Goal: Task Accomplishment & Management: Complete application form

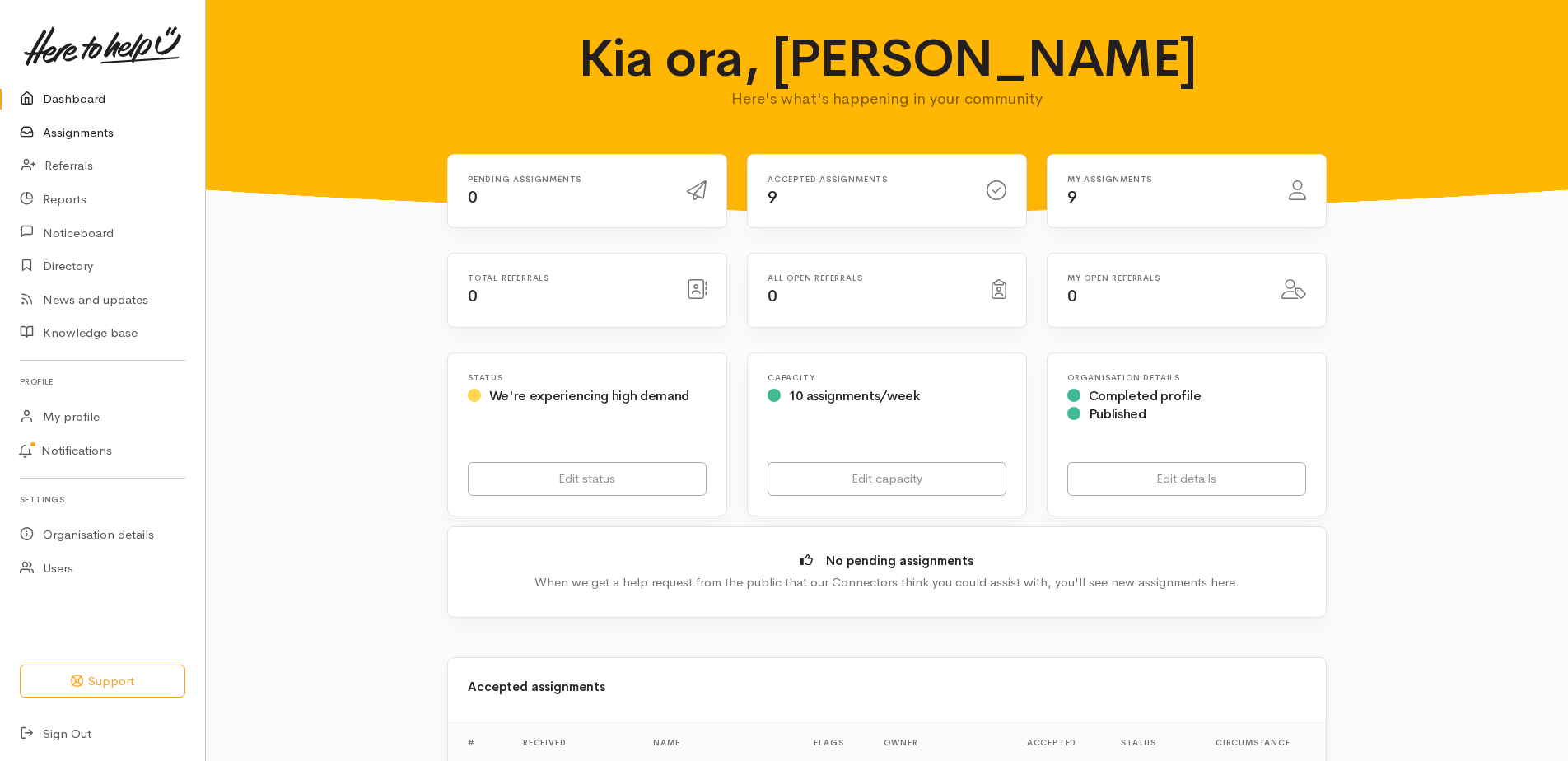
click at [65, 139] on link "Assignments" at bounding box center [102, 133] width 205 height 34
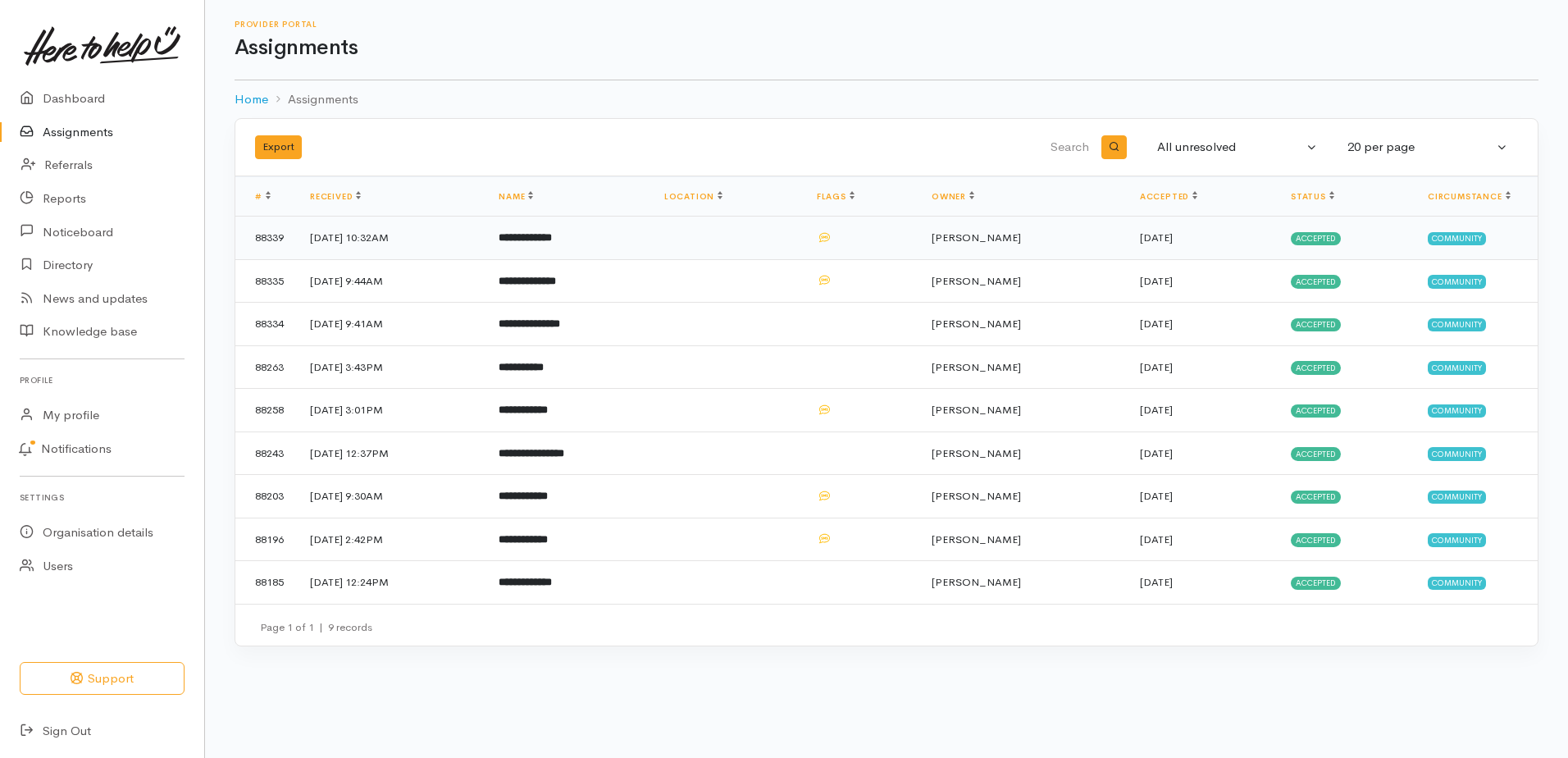
click at [552, 243] on b "**********" at bounding box center [525, 237] width 54 height 11
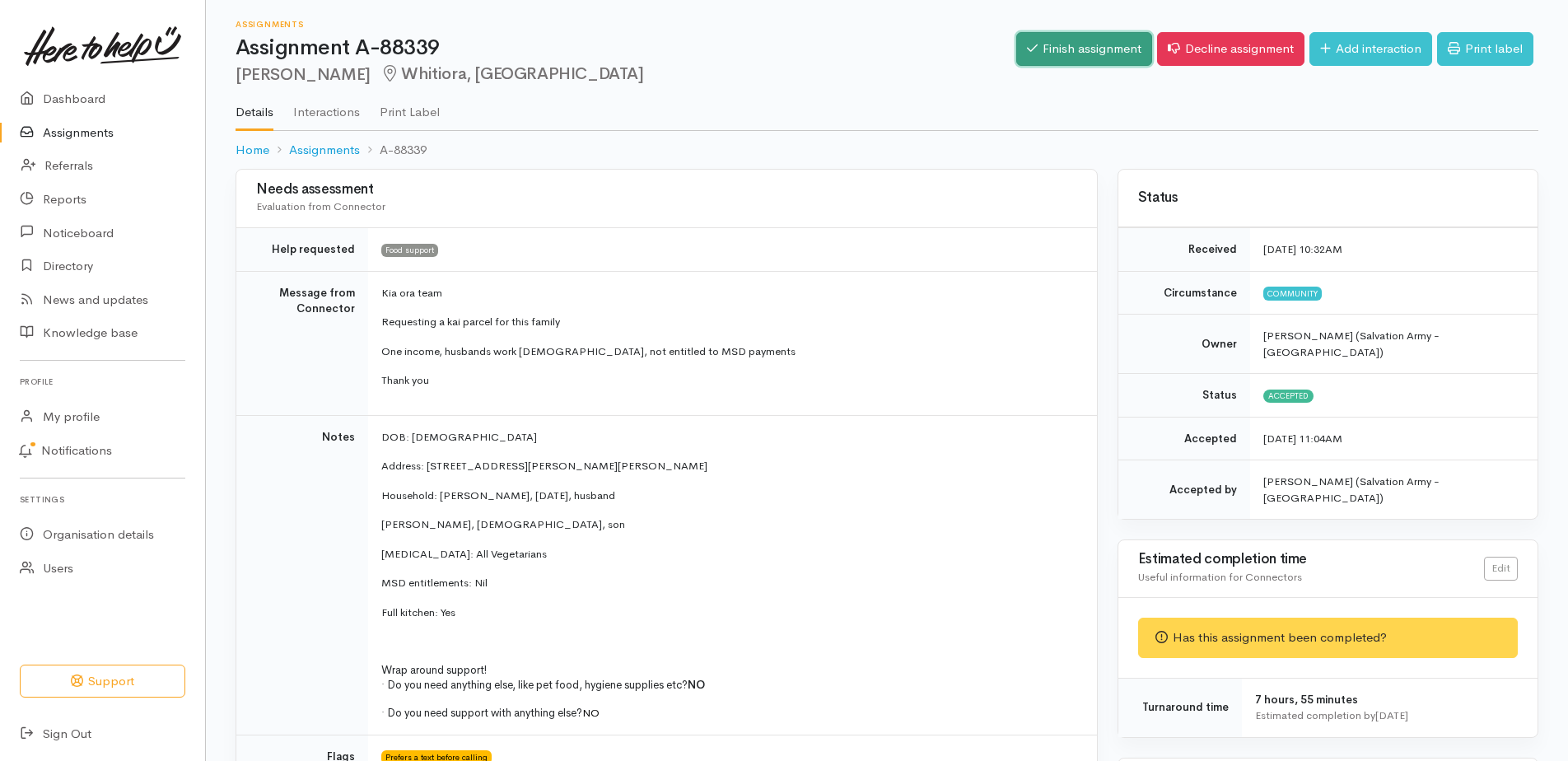
click at [1022, 50] on link "Finish assignment" at bounding box center [1084, 50] width 136 height 34
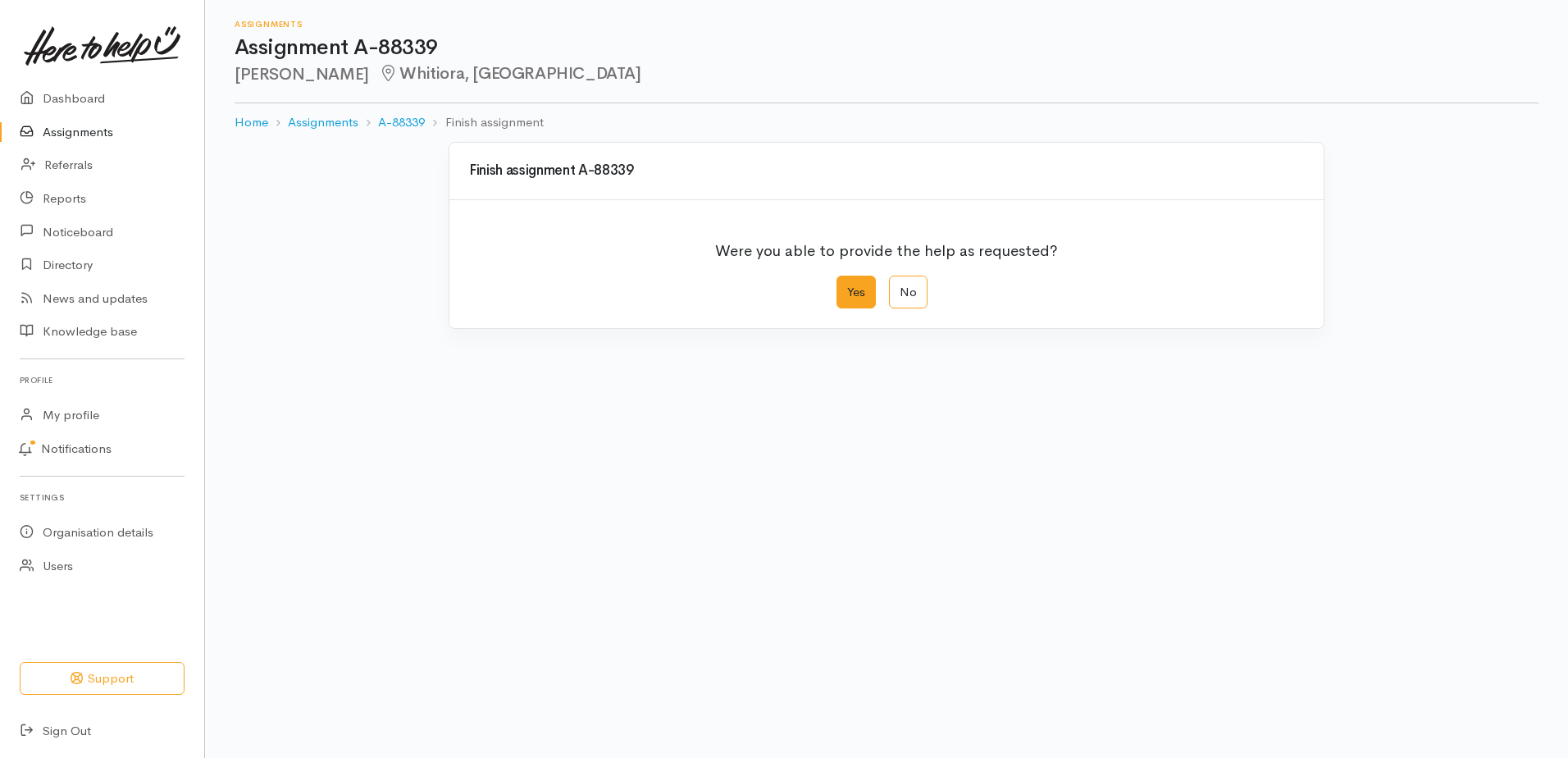
click at [858, 310] on label "Yes" at bounding box center [856, 293] width 39 height 34
click at [847, 287] on input "Yes" at bounding box center [842, 281] width 11 height 11
radio input "true"
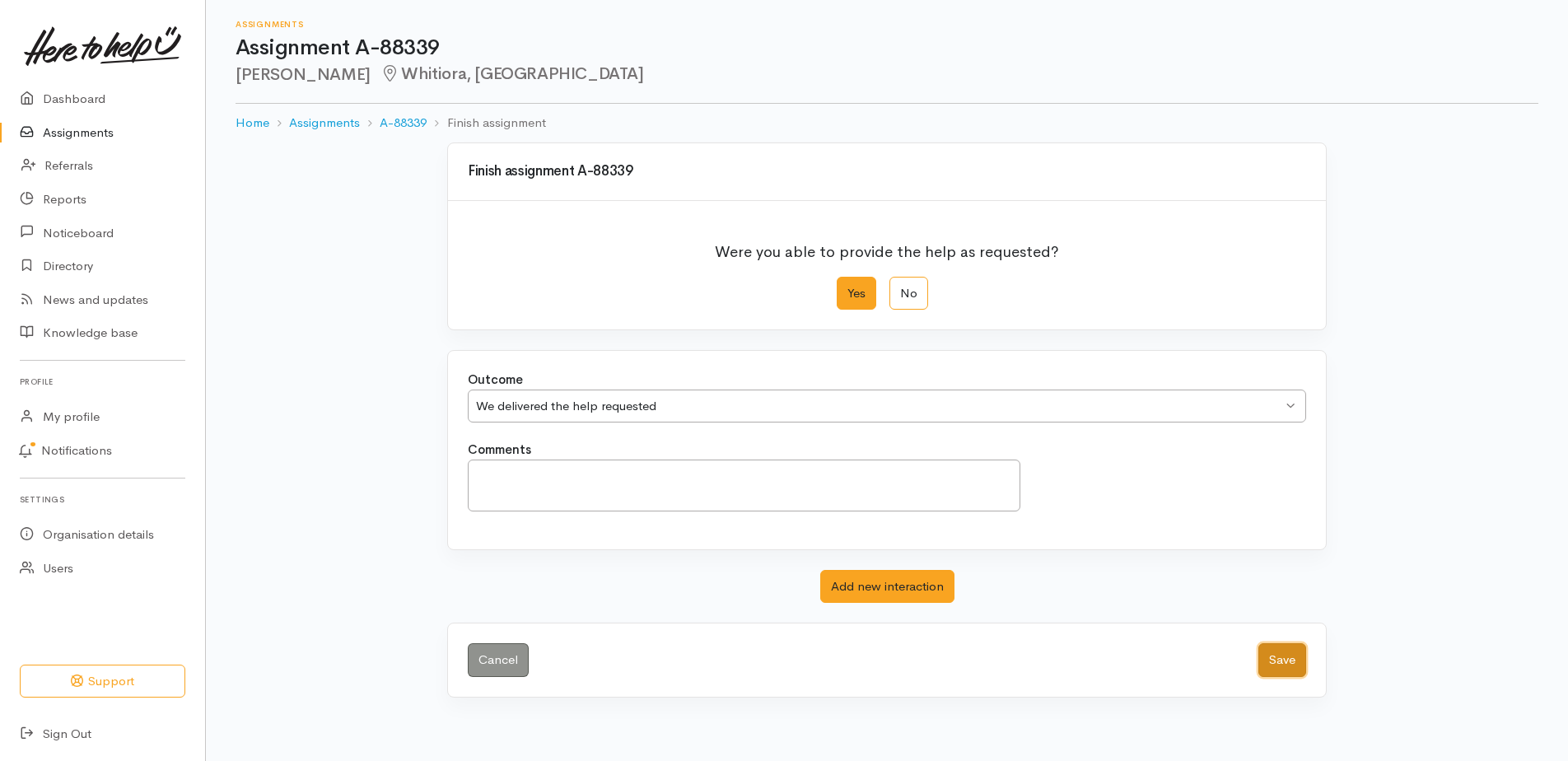
click at [1278, 677] on button "Save" at bounding box center [1283, 660] width 48 height 34
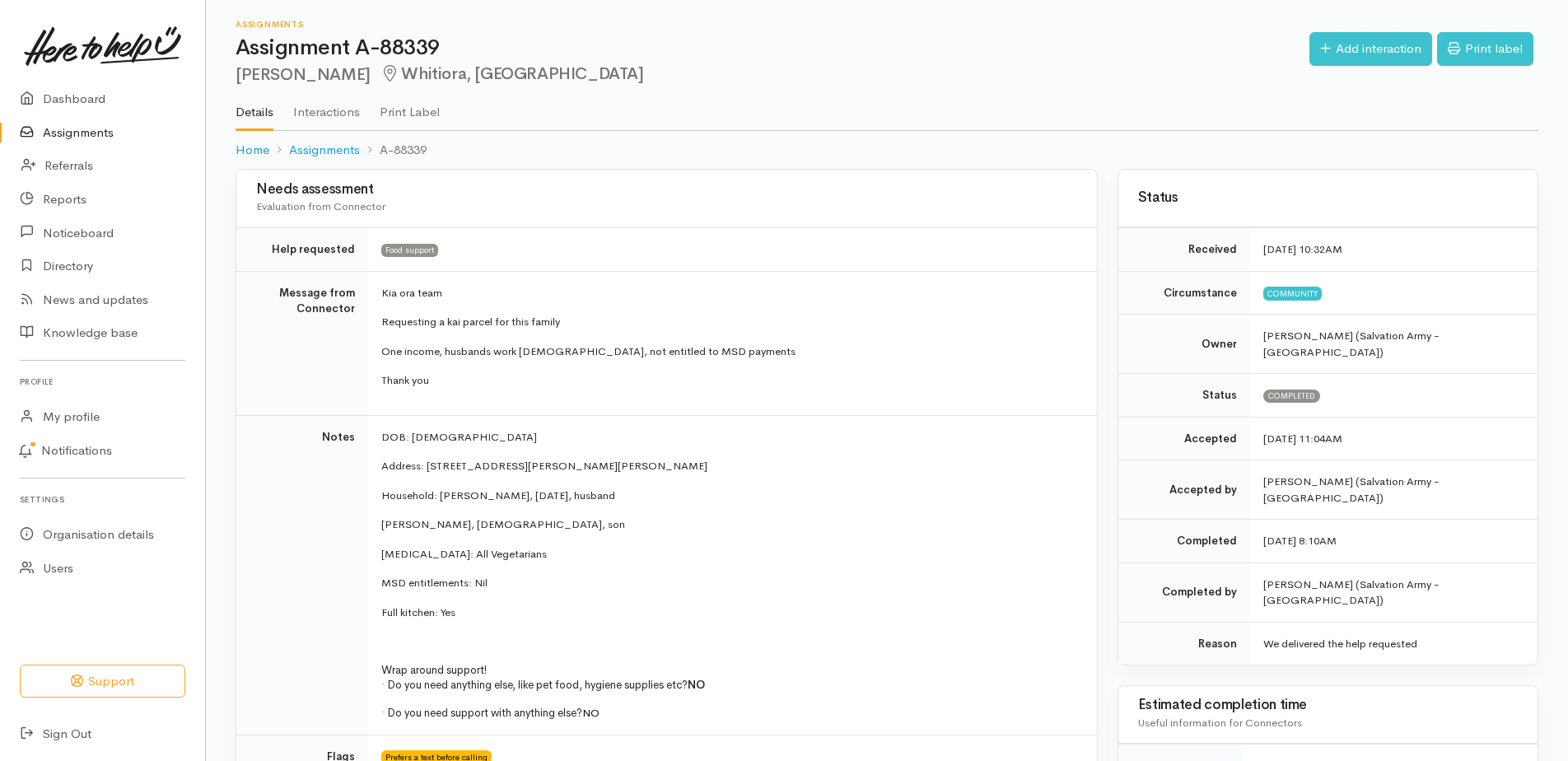
click at [86, 149] on link "Assignments" at bounding box center [102, 133] width 205 height 34
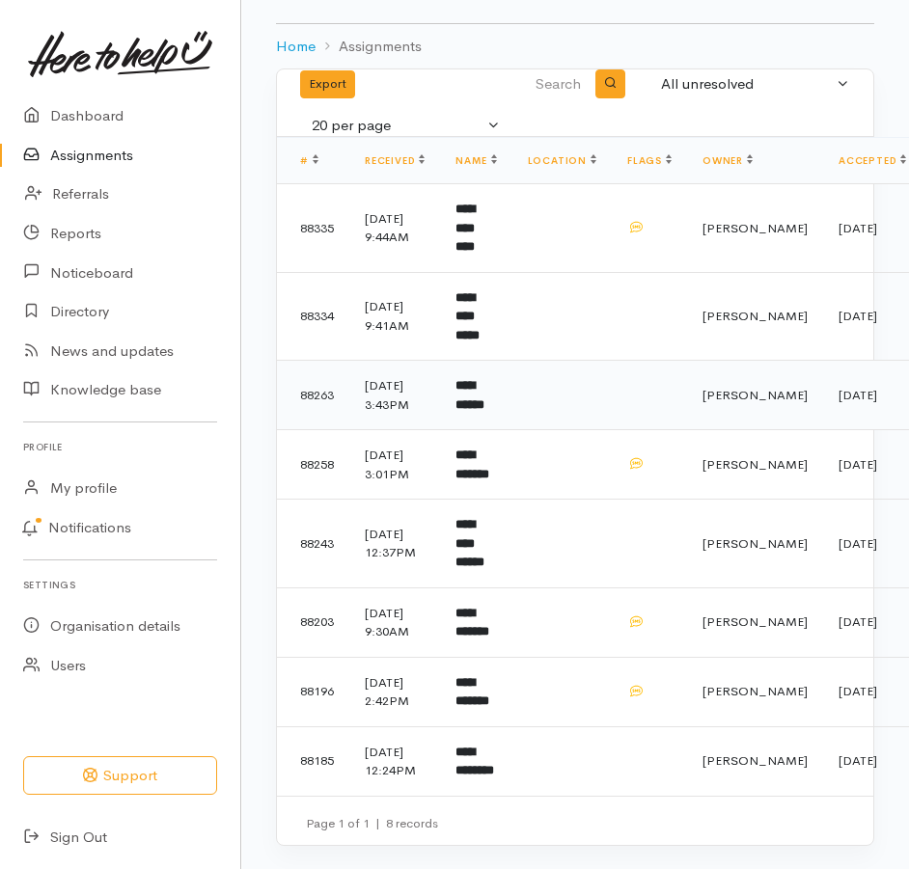
scroll to position [284, 0]
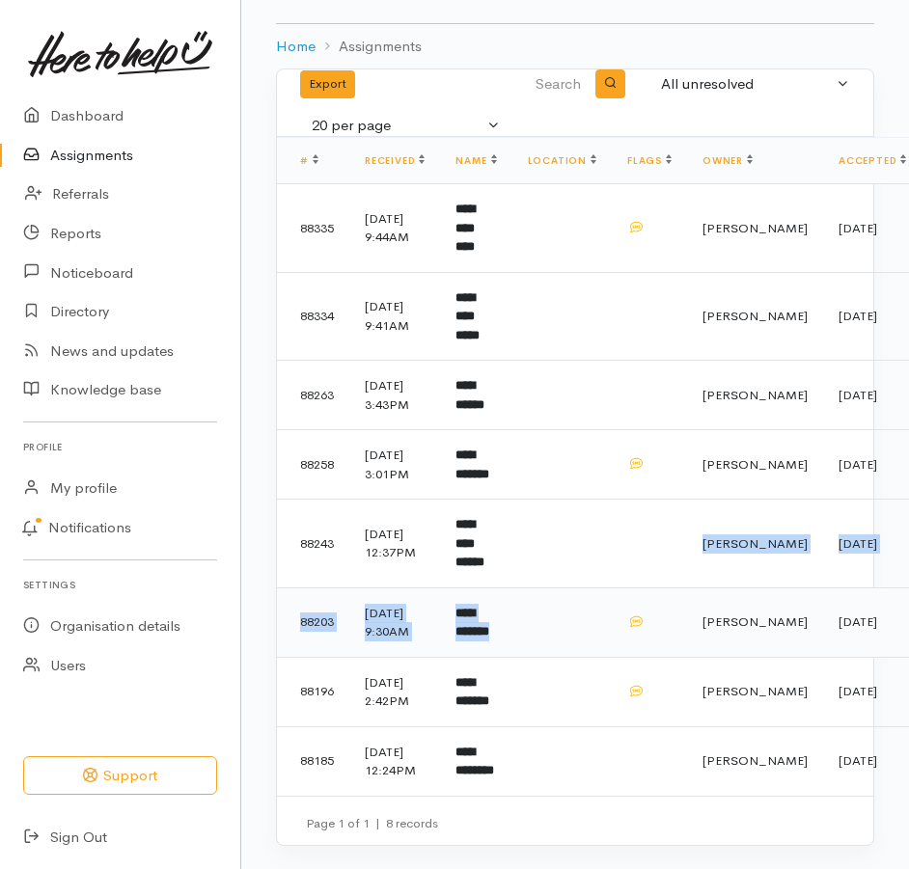
drag, startPoint x: 605, startPoint y: 455, endPoint x: 620, endPoint y: 502, distance: 48.8
click at [620, 502] on tbody "**********" at bounding box center [712, 490] width 870 height 612
click at [612, 757] on td at bounding box center [561, 760] width 99 height 69
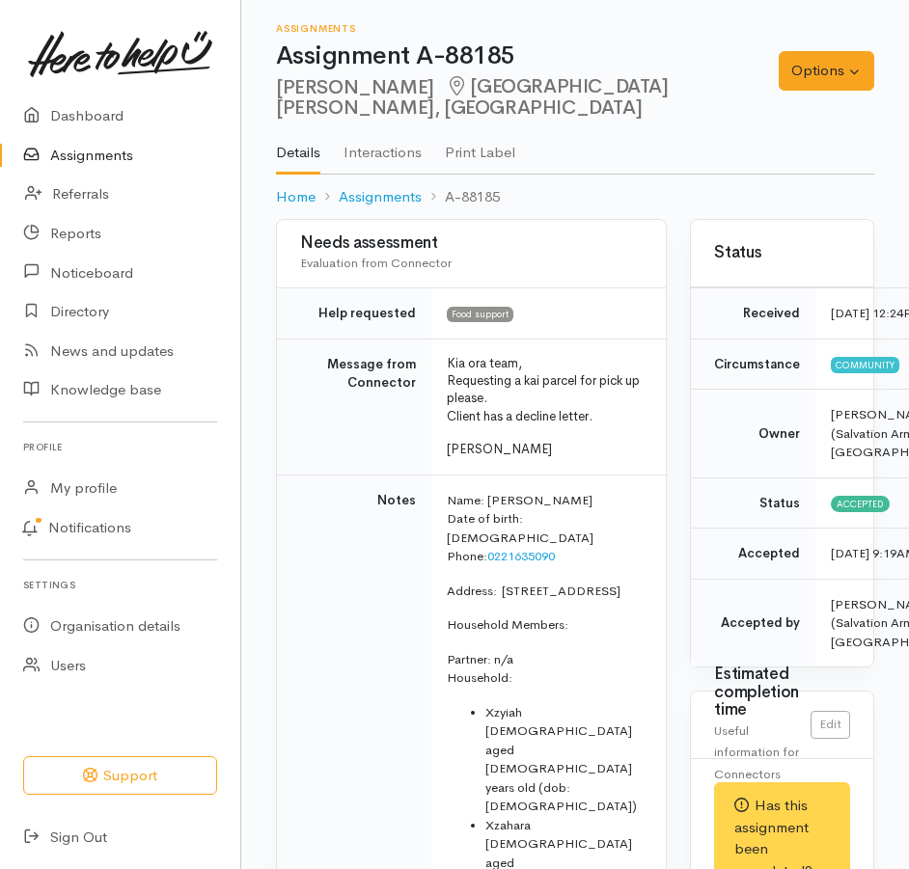
click at [107, 169] on link "Assignments" at bounding box center [120, 156] width 240 height 40
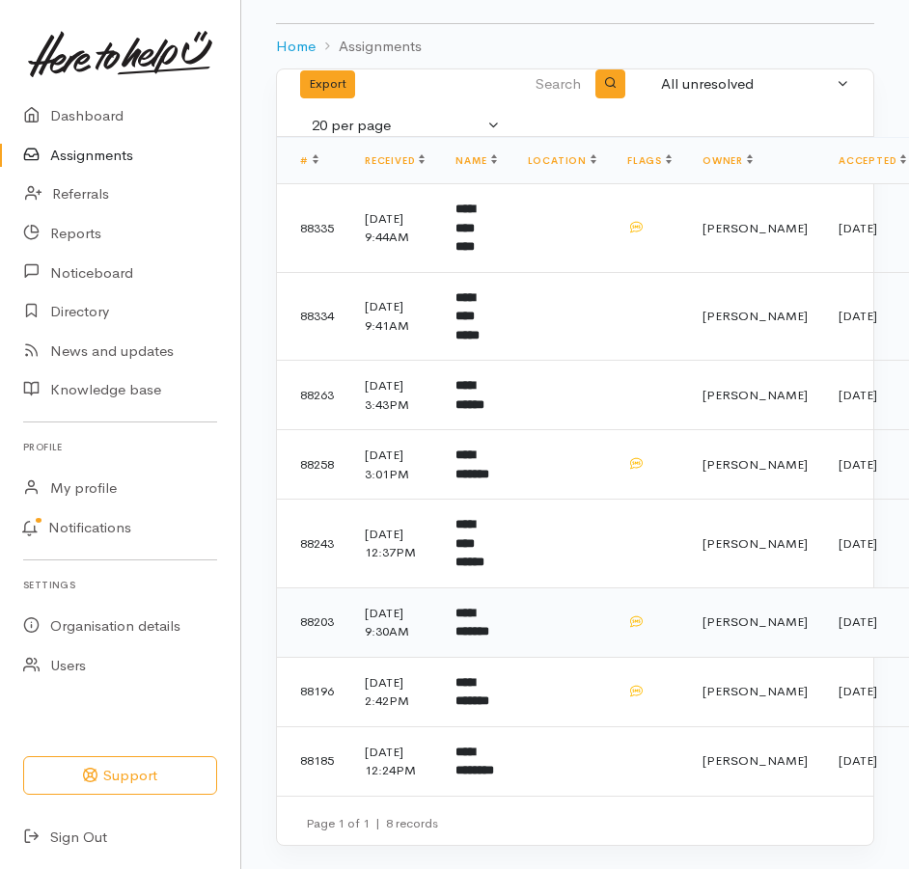
scroll to position [284, 0]
click at [511, 735] on td "**********" at bounding box center [475, 760] width 71 height 69
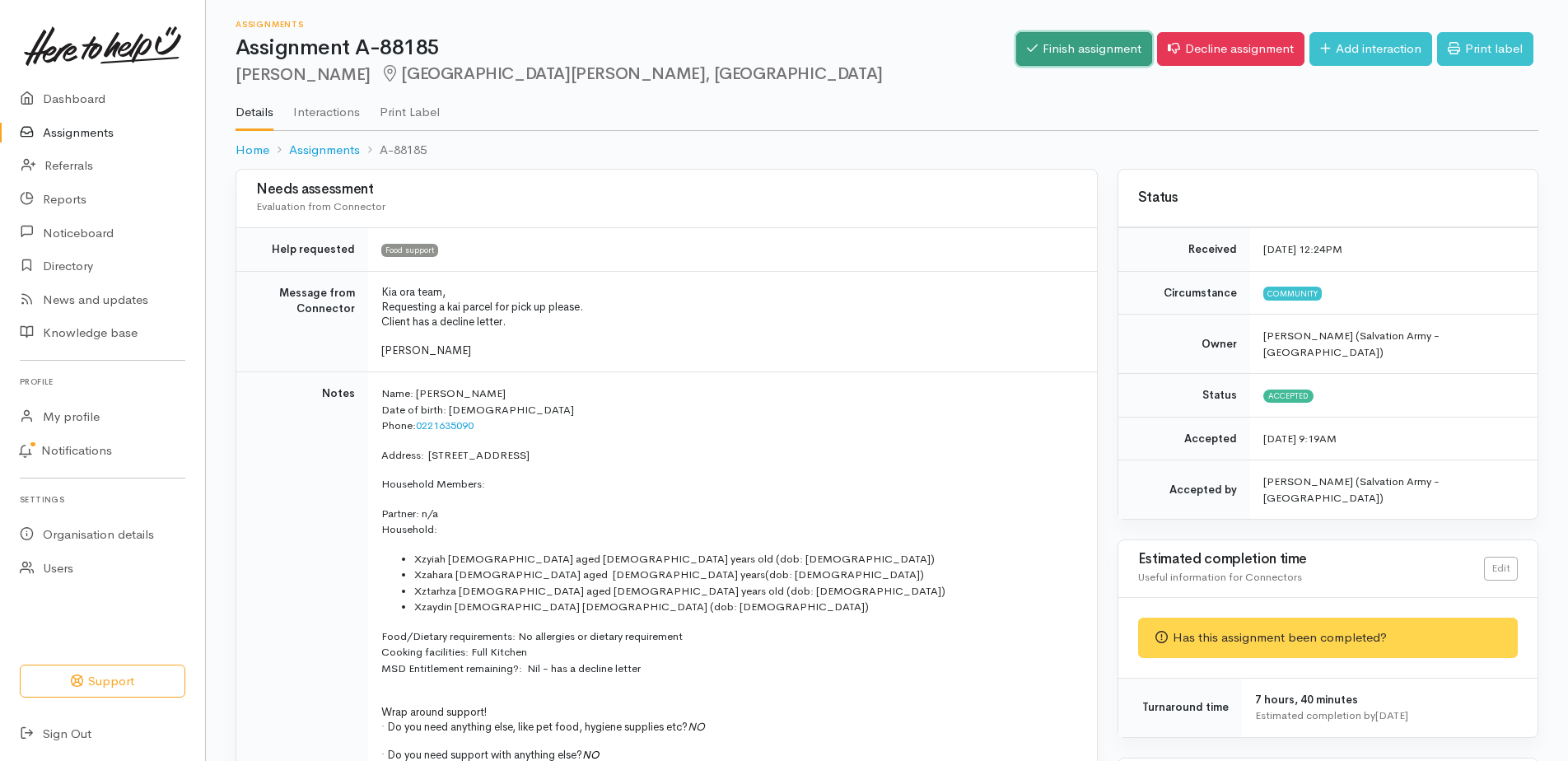
click at [775, 50] on link "Finish assignment" at bounding box center [1084, 50] width 136 height 34
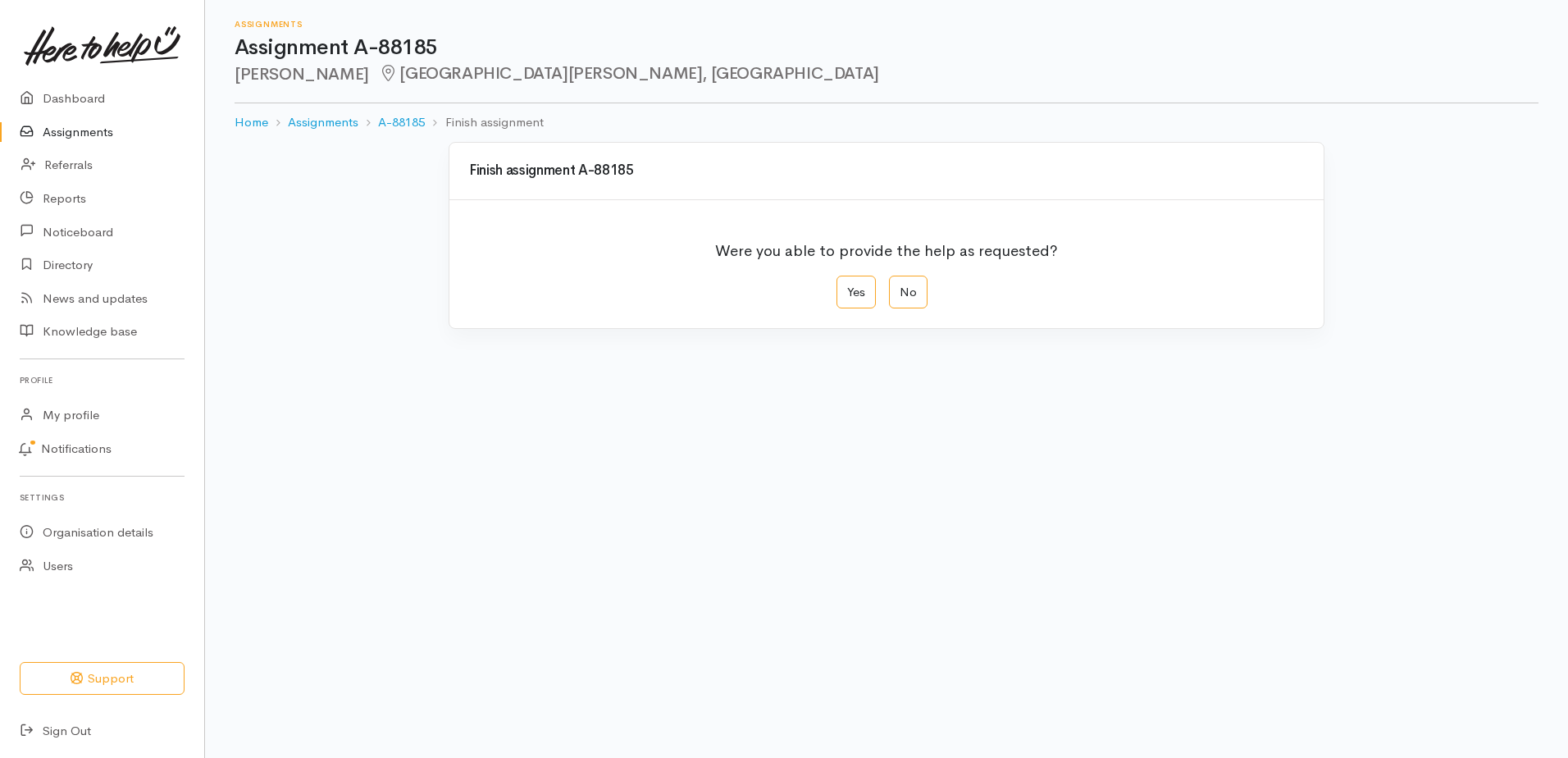
drag, startPoint x: 905, startPoint y: 320, endPoint x: 939, endPoint y: 362, distance: 54.0
click at [905, 310] on label "No" at bounding box center [908, 293] width 38 height 34
click at [900, 287] on input "No" at bounding box center [895, 281] width 11 height 11
radio input "true"
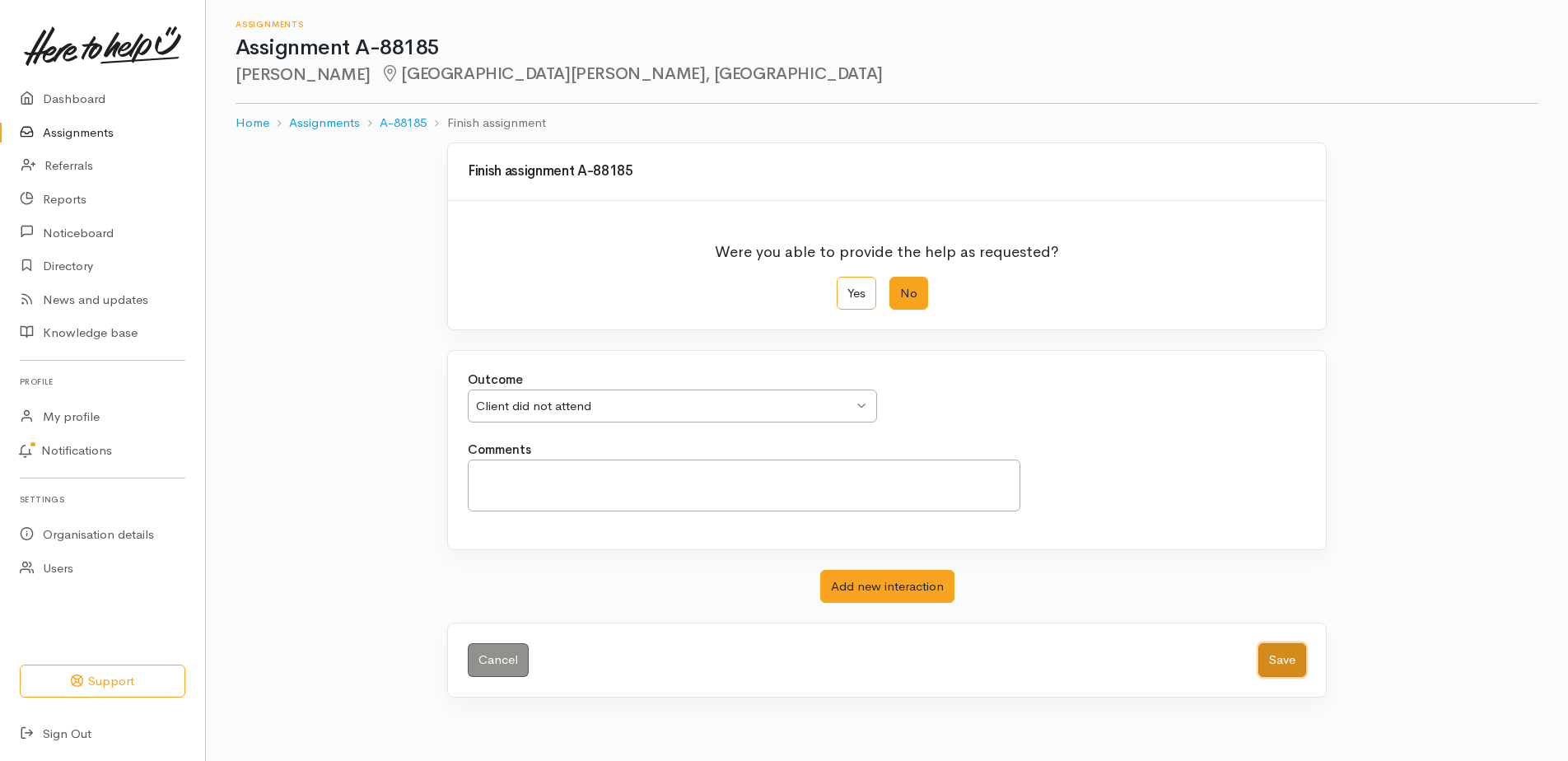
click at [1261, 677] on button "Save" at bounding box center [1283, 660] width 48 height 34
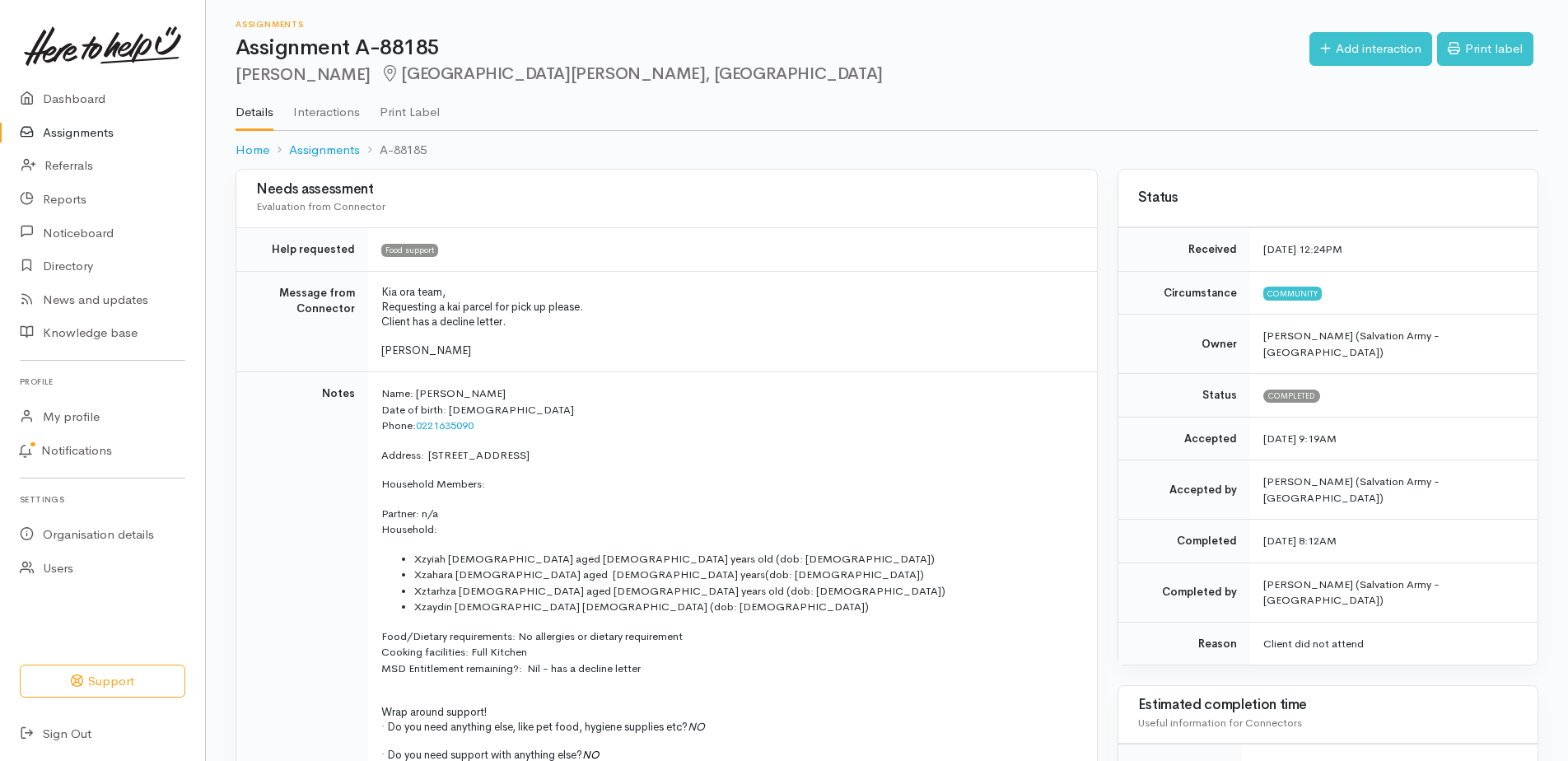
click at [78, 145] on link "Assignments" at bounding box center [102, 133] width 205 height 34
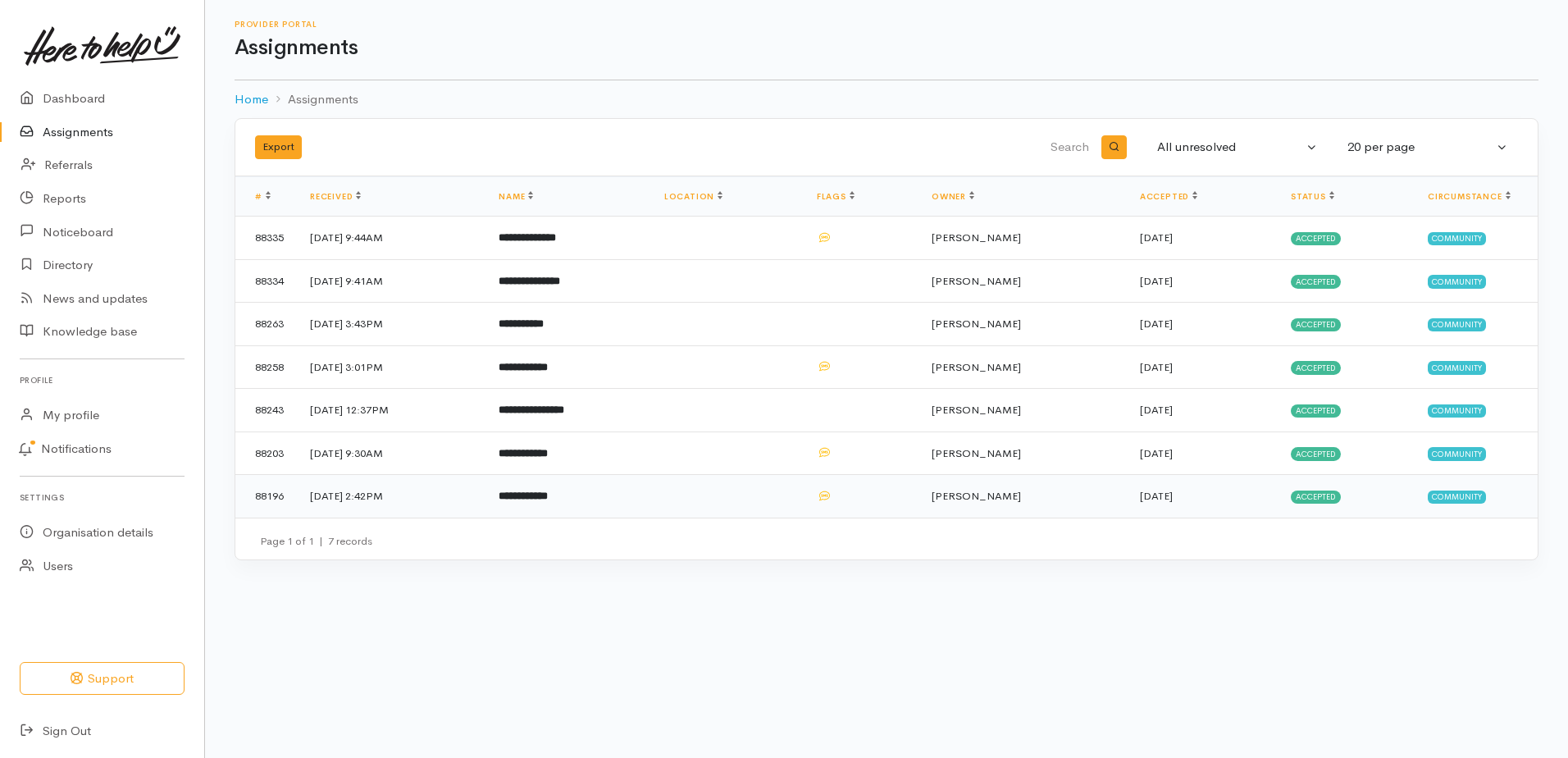
click at [568, 518] on td "**********" at bounding box center [568, 496] width 165 height 43
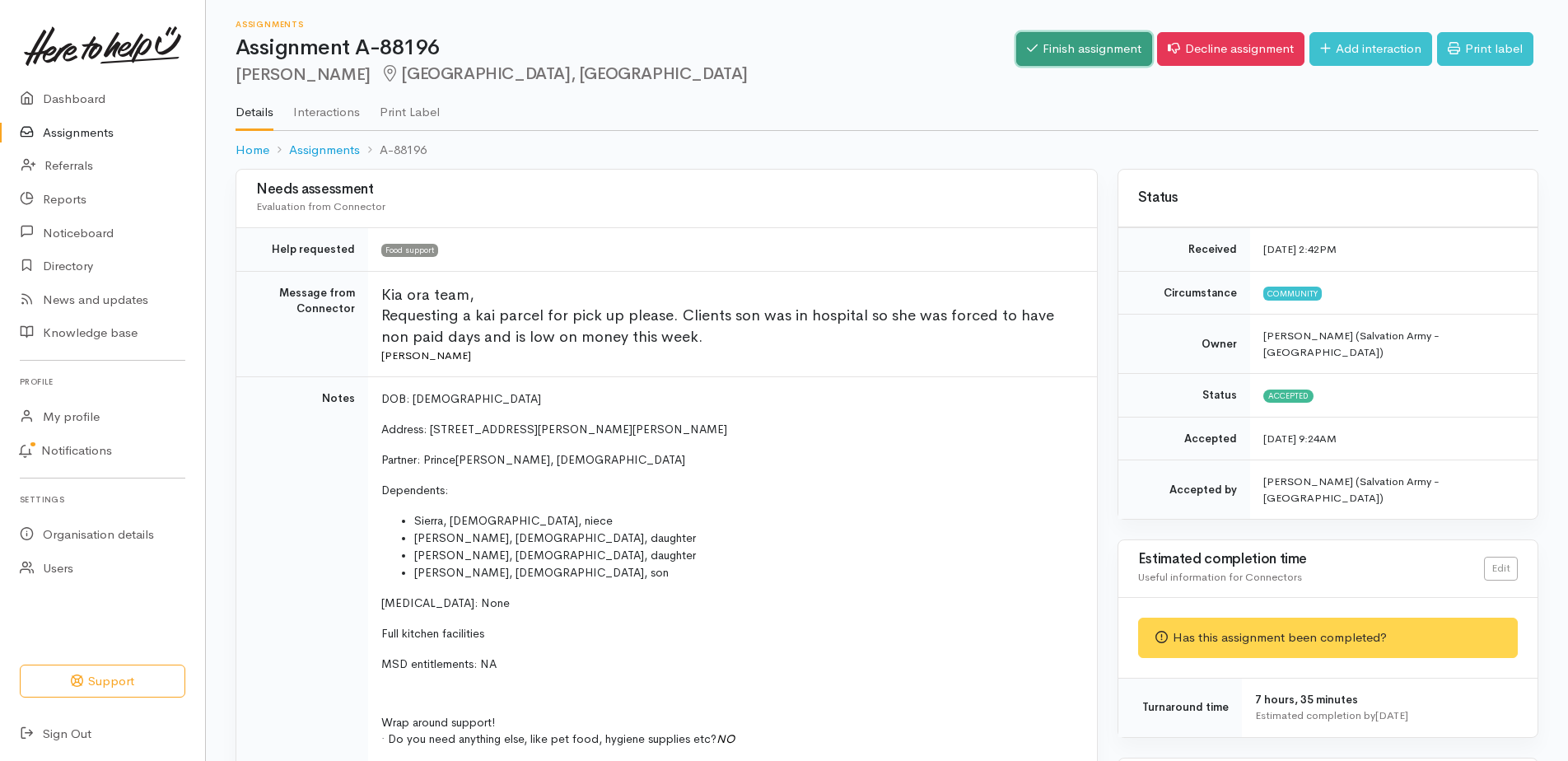
click at [1020, 50] on link "Finish assignment" at bounding box center [1084, 50] width 136 height 34
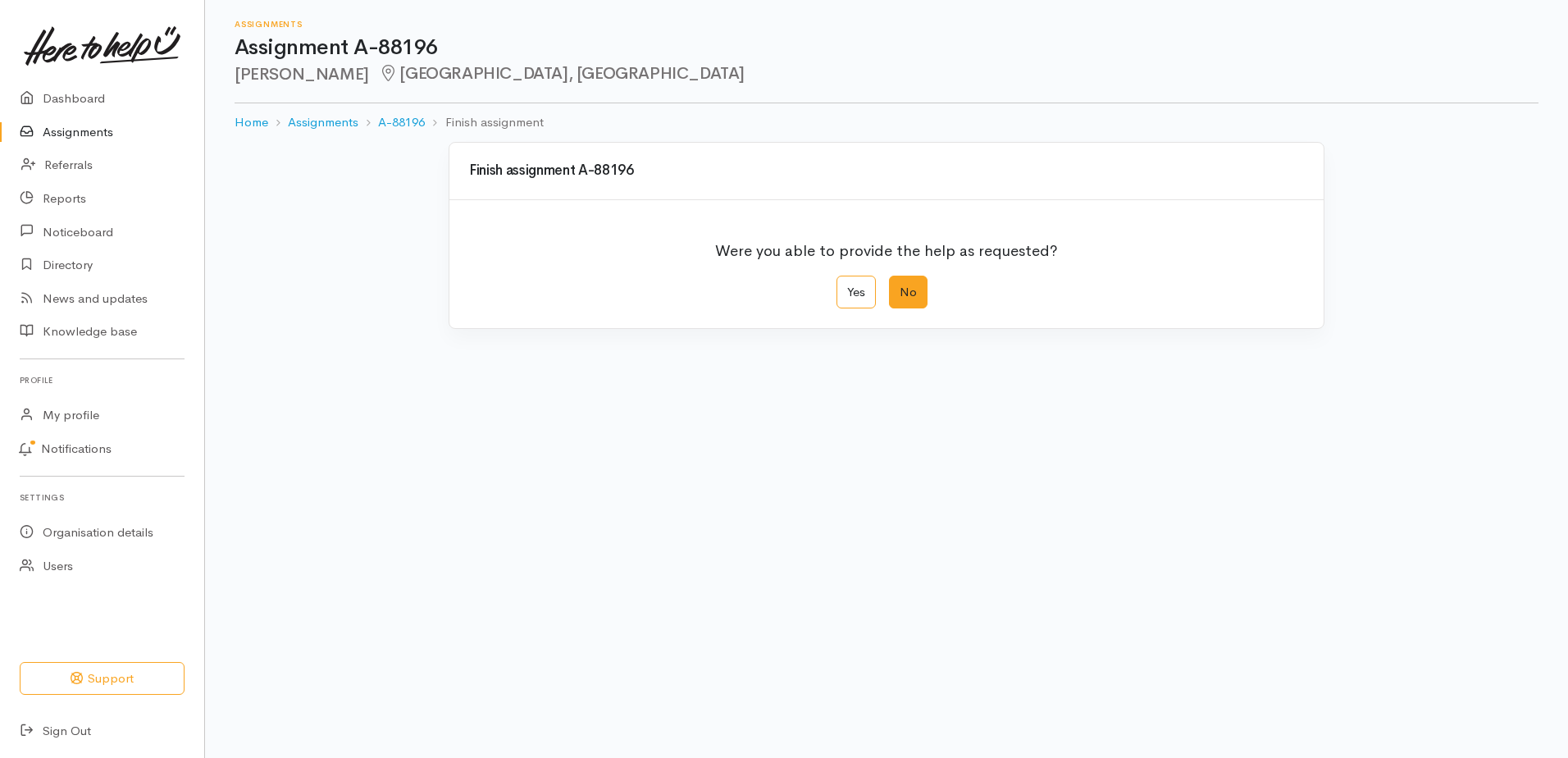
click at [913, 310] on label "No" at bounding box center [908, 293] width 38 height 34
click at [900, 287] on input "No" at bounding box center [895, 281] width 11 height 11
radio input "true"
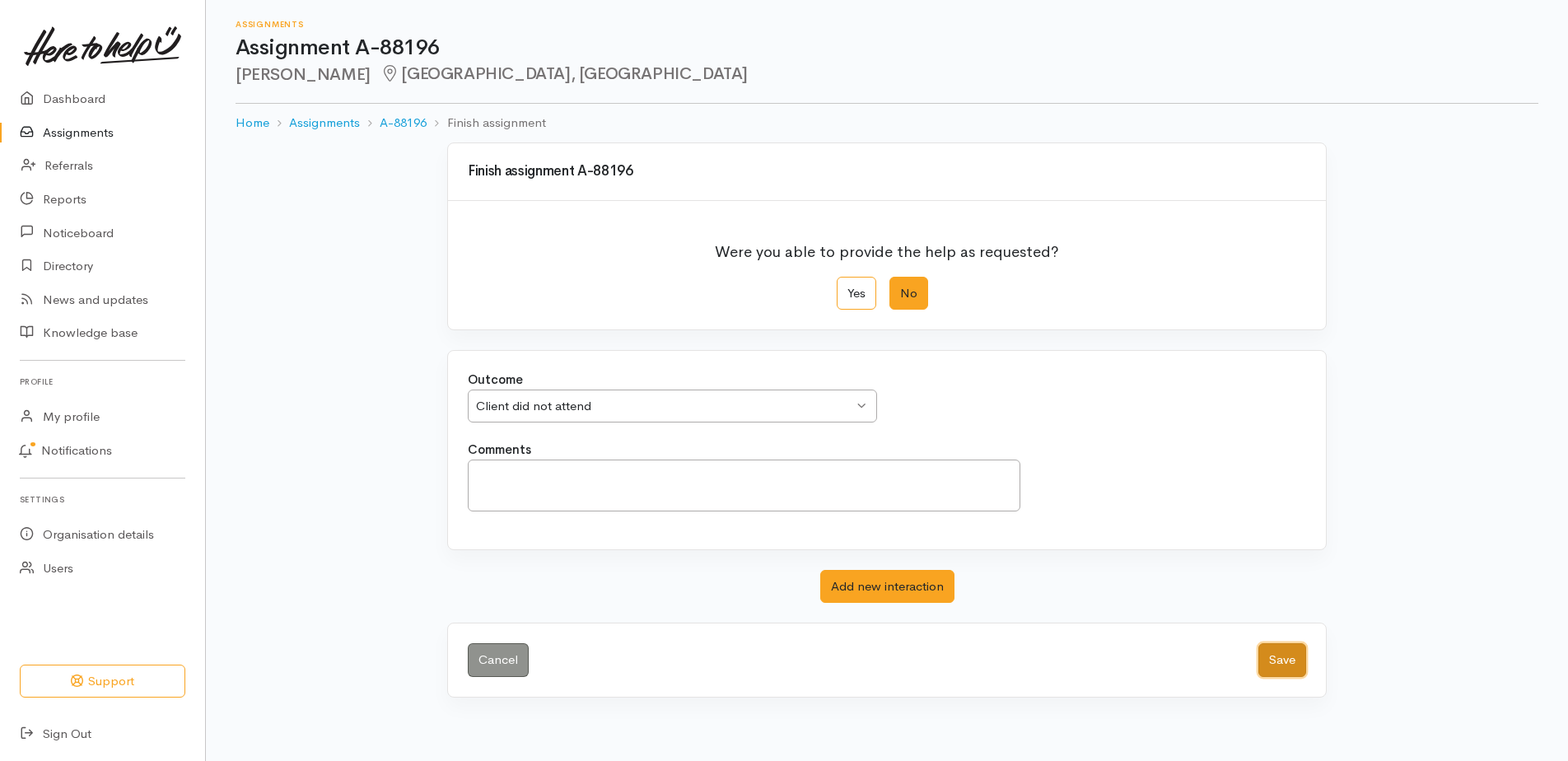
click at [1288, 677] on button "Save" at bounding box center [1283, 660] width 48 height 34
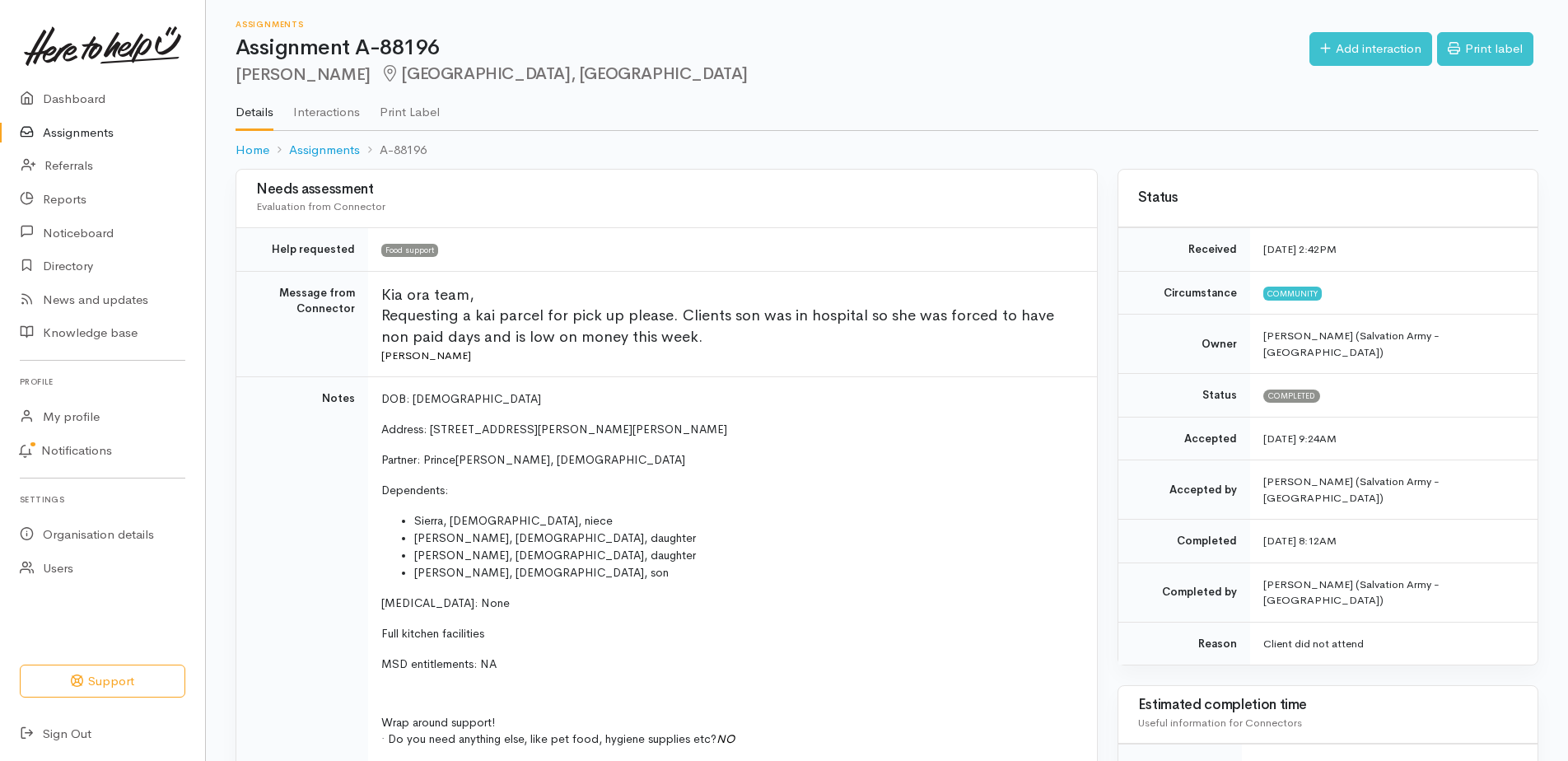
click at [70, 143] on link "Assignments" at bounding box center [102, 133] width 205 height 34
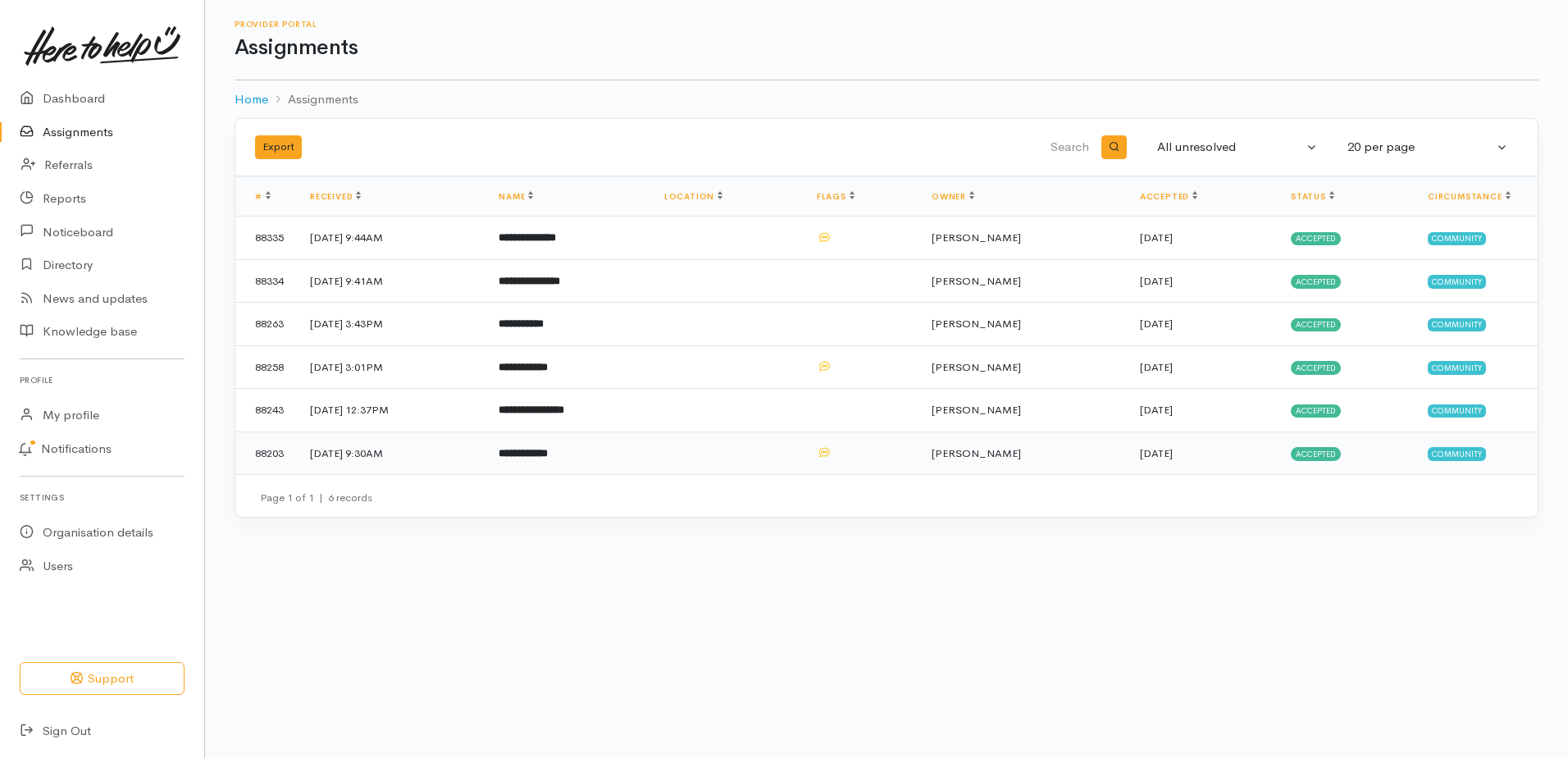
click at [548, 459] on b "**********" at bounding box center [523, 453] width 49 height 11
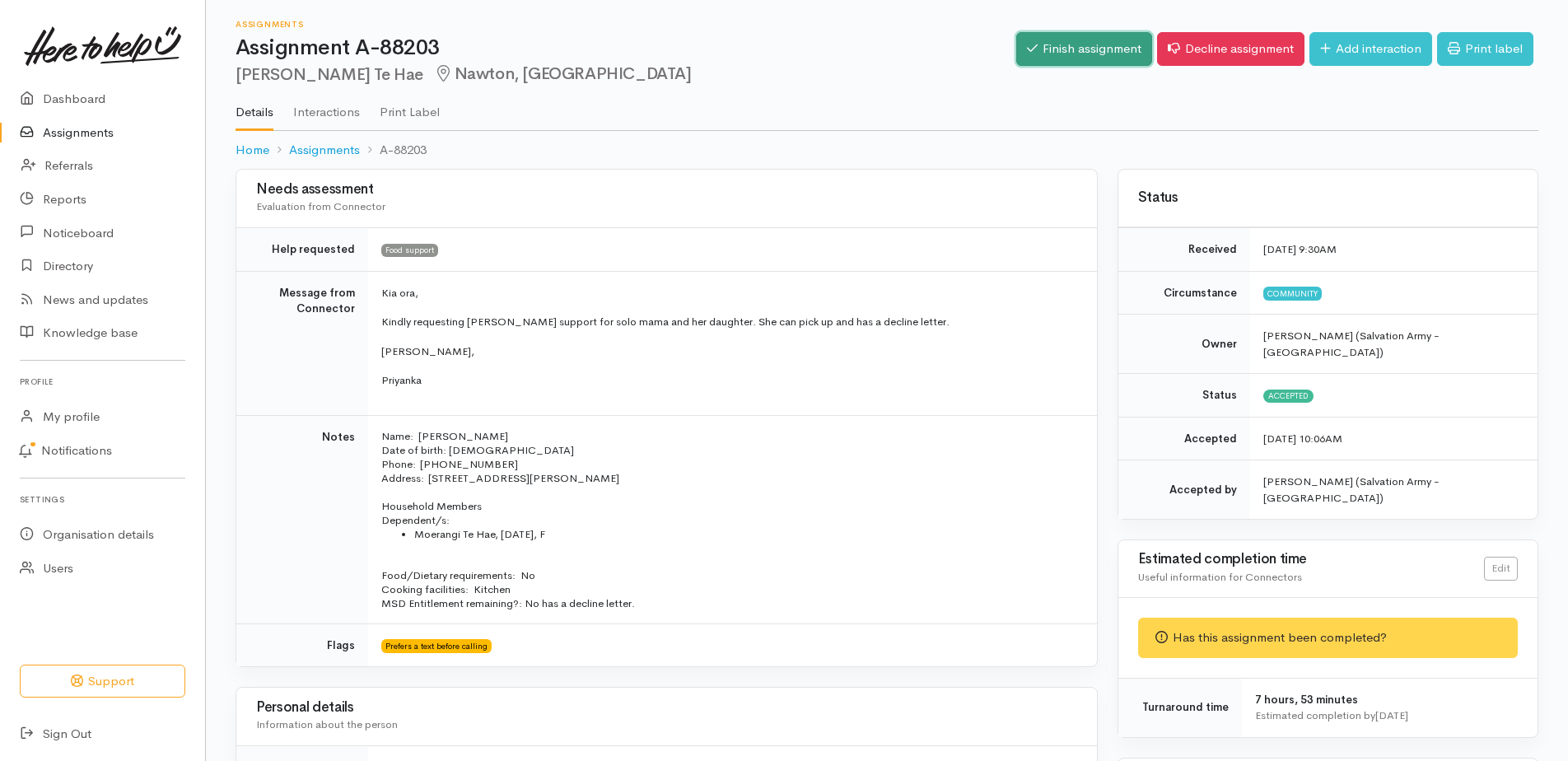
click at [1030, 58] on link "Finish assignment" at bounding box center [1084, 50] width 136 height 34
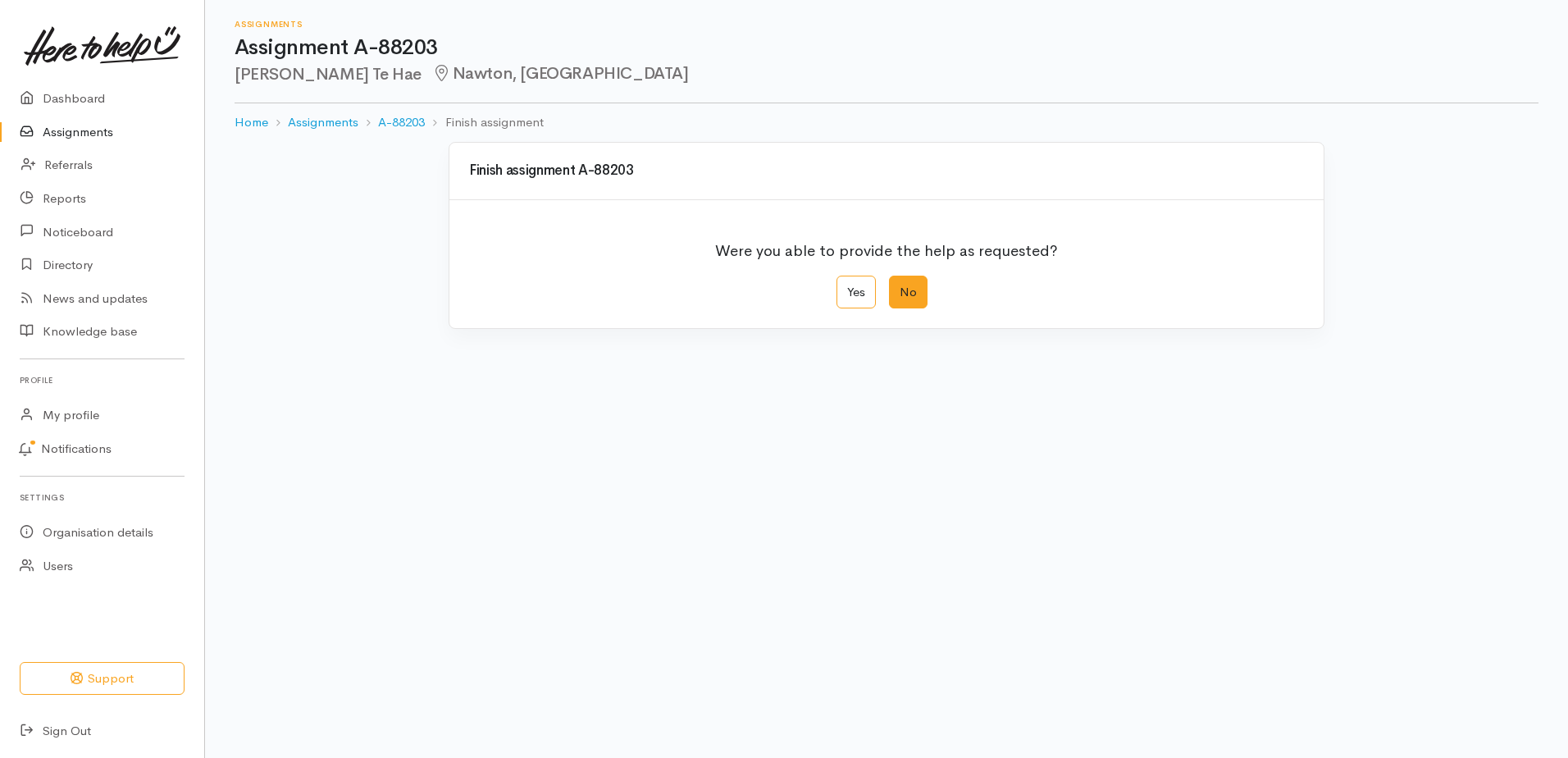
click at [918, 310] on label "No" at bounding box center [908, 293] width 38 height 34
click at [900, 287] on input "No" at bounding box center [895, 281] width 11 height 11
radio input "true"
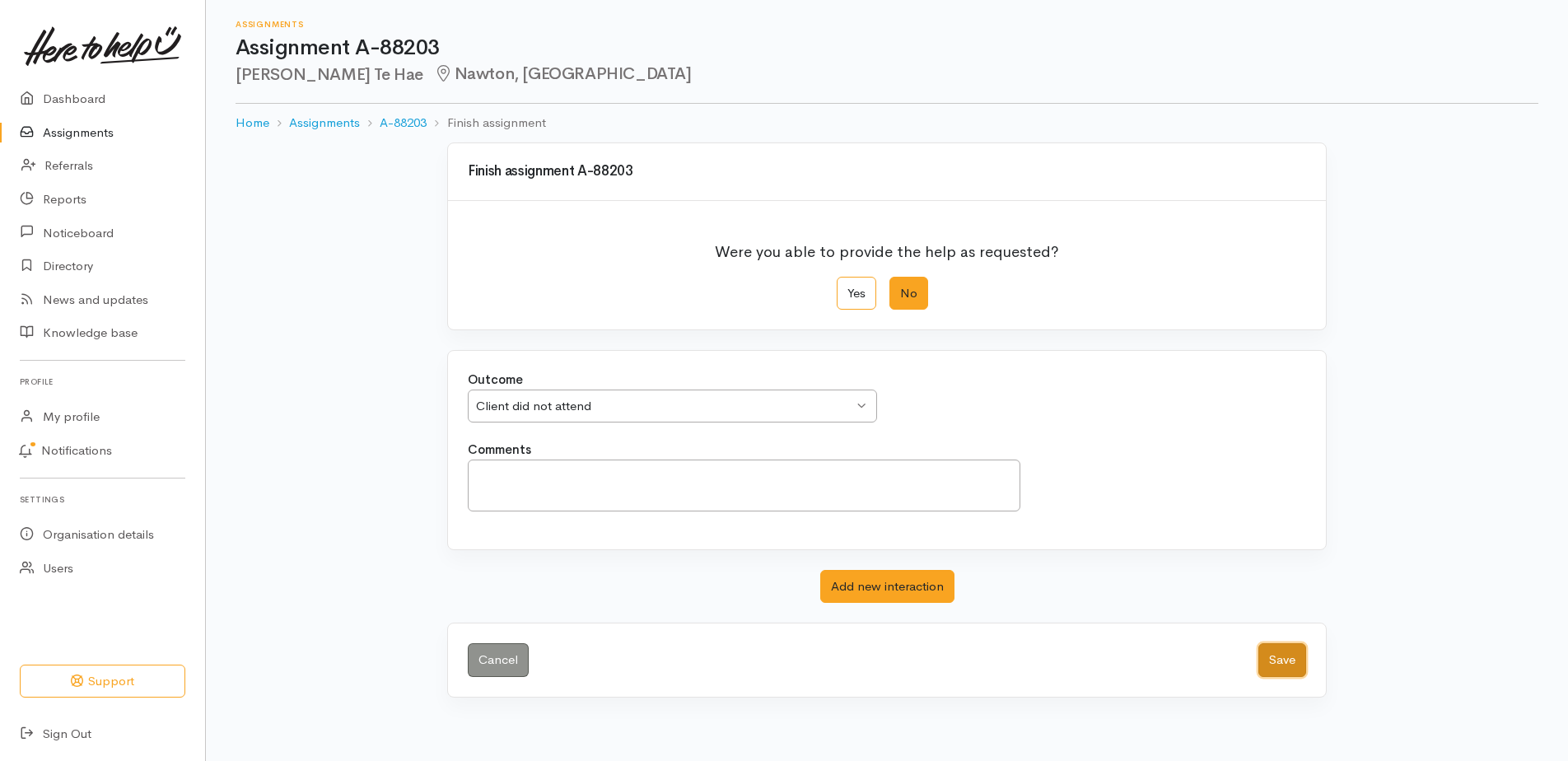
click at [1266, 677] on button "Save" at bounding box center [1283, 660] width 48 height 34
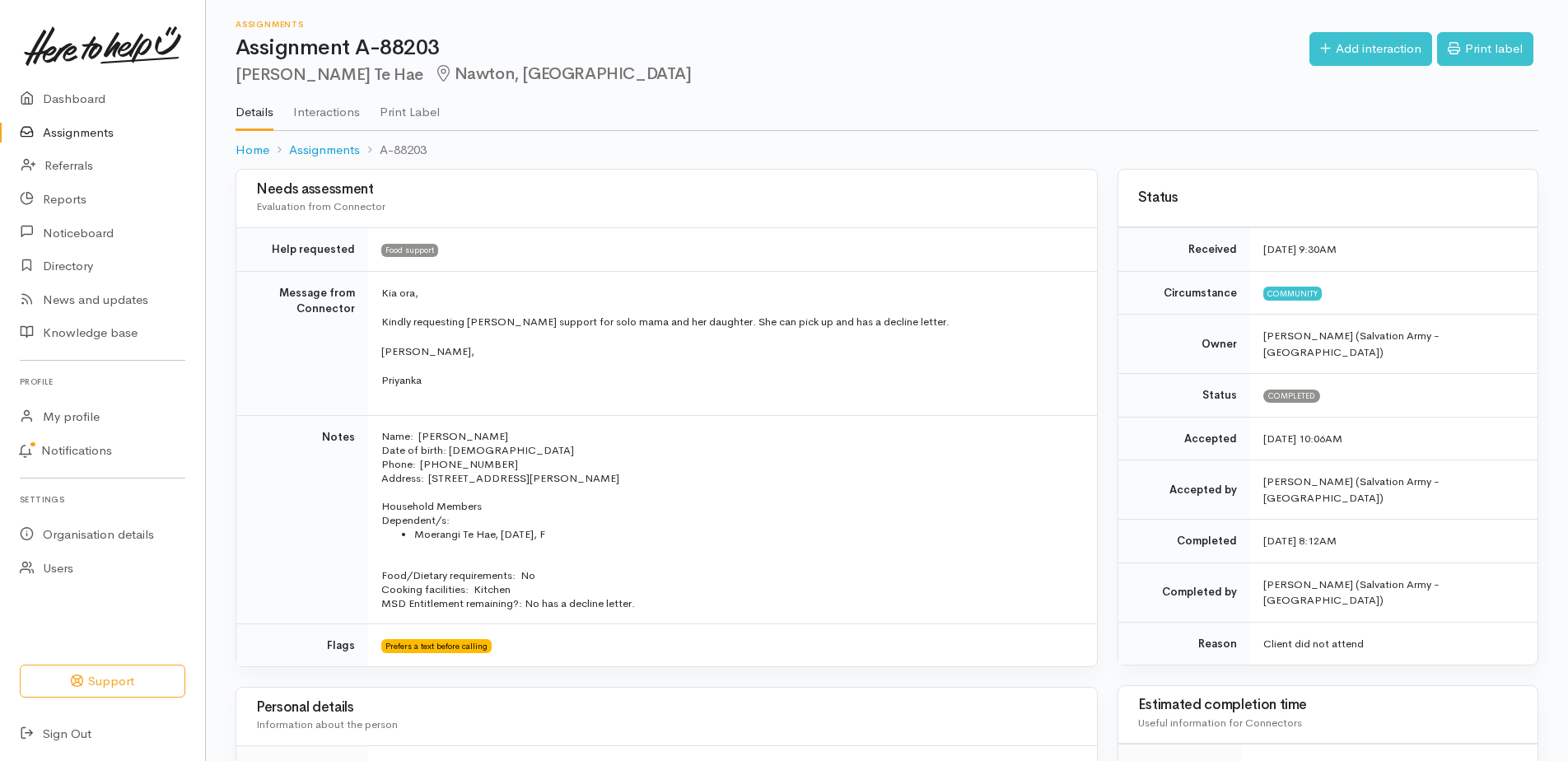
click at [83, 144] on link "Assignments" at bounding box center [102, 133] width 205 height 34
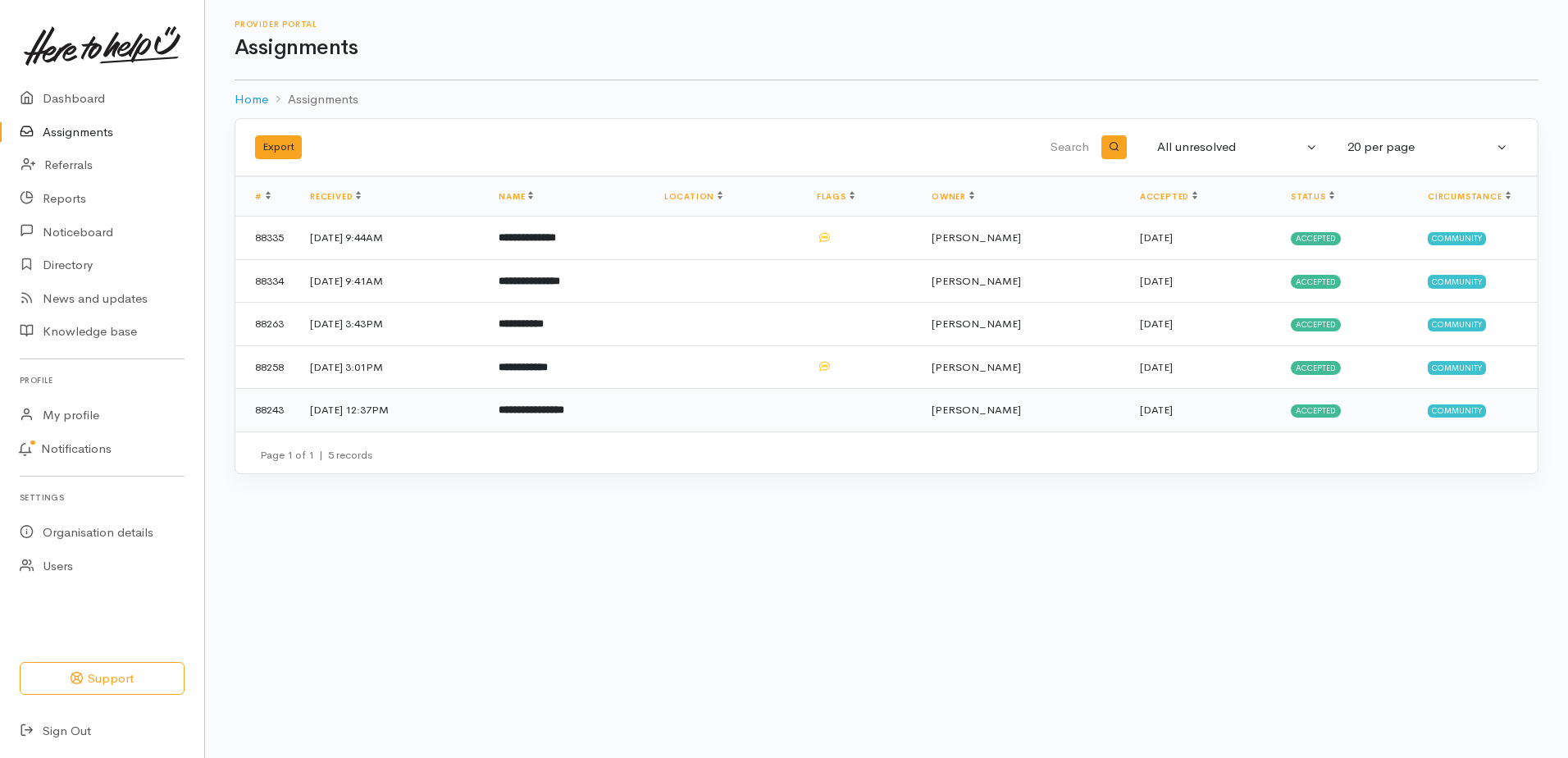
click at [565, 415] on b "**********" at bounding box center [531, 410] width 65 height 11
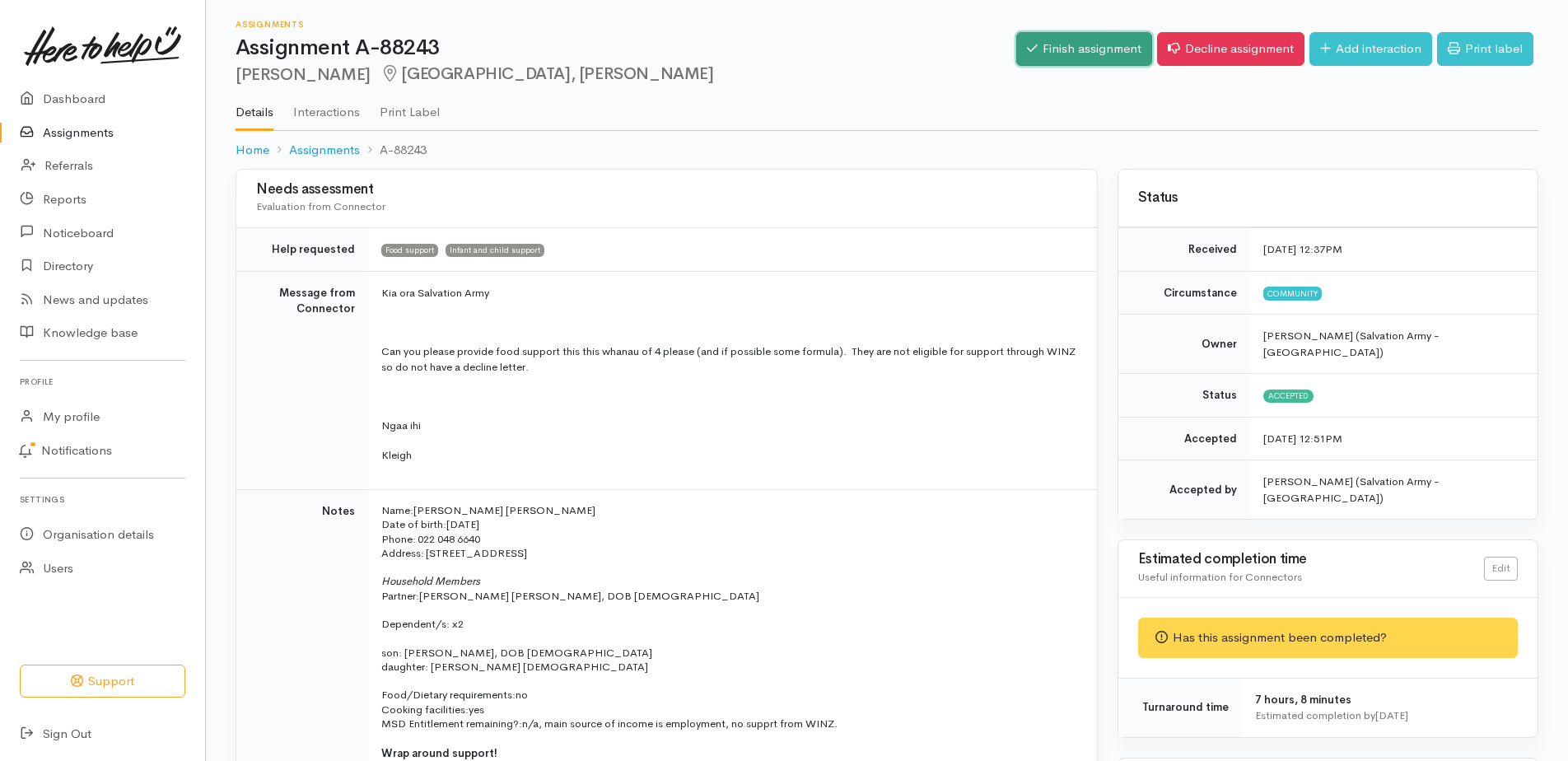
click at [1028, 58] on link "Finish assignment" at bounding box center [1084, 50] width 136 height 34
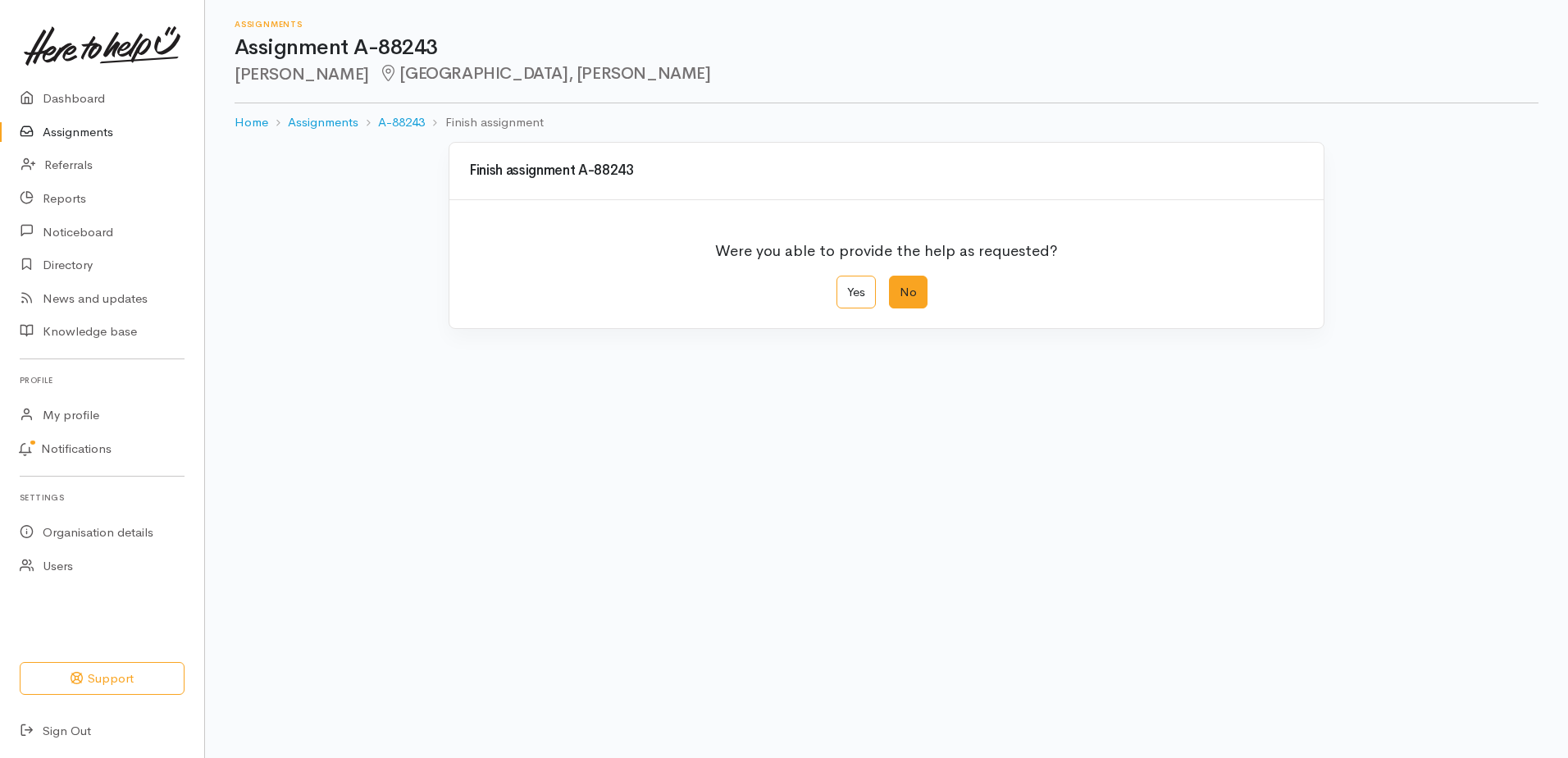
click at [904, 310] on label "No" at bounding box center [908, 293] width 38 height 34
click at [900, 287] on input "No" at bounding box center [895, 281] width 11 height 11
radio input "true"
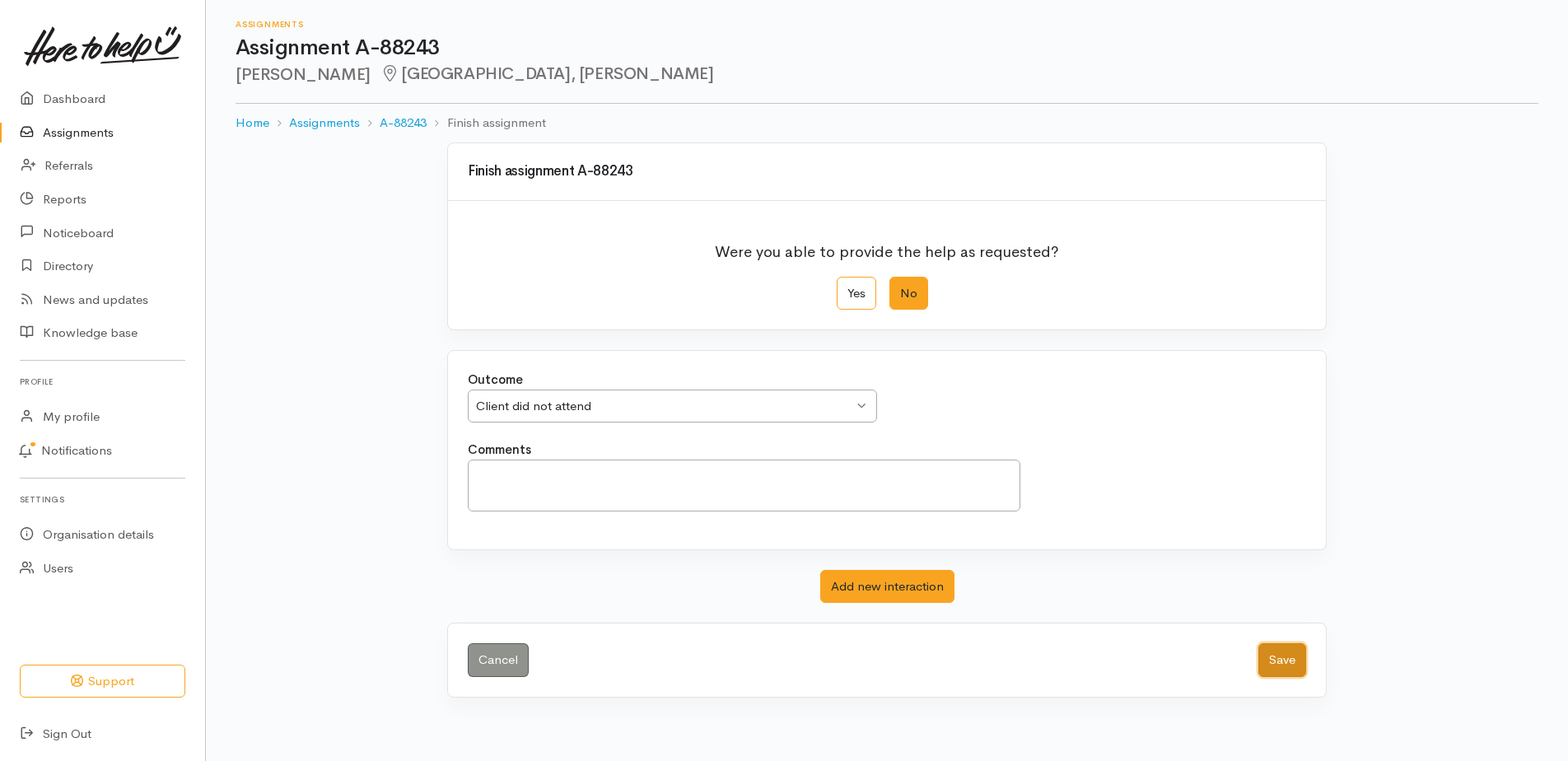
click at [1266, 677] on button "Save" at bounding box center [1283, 660] width 48 height 34
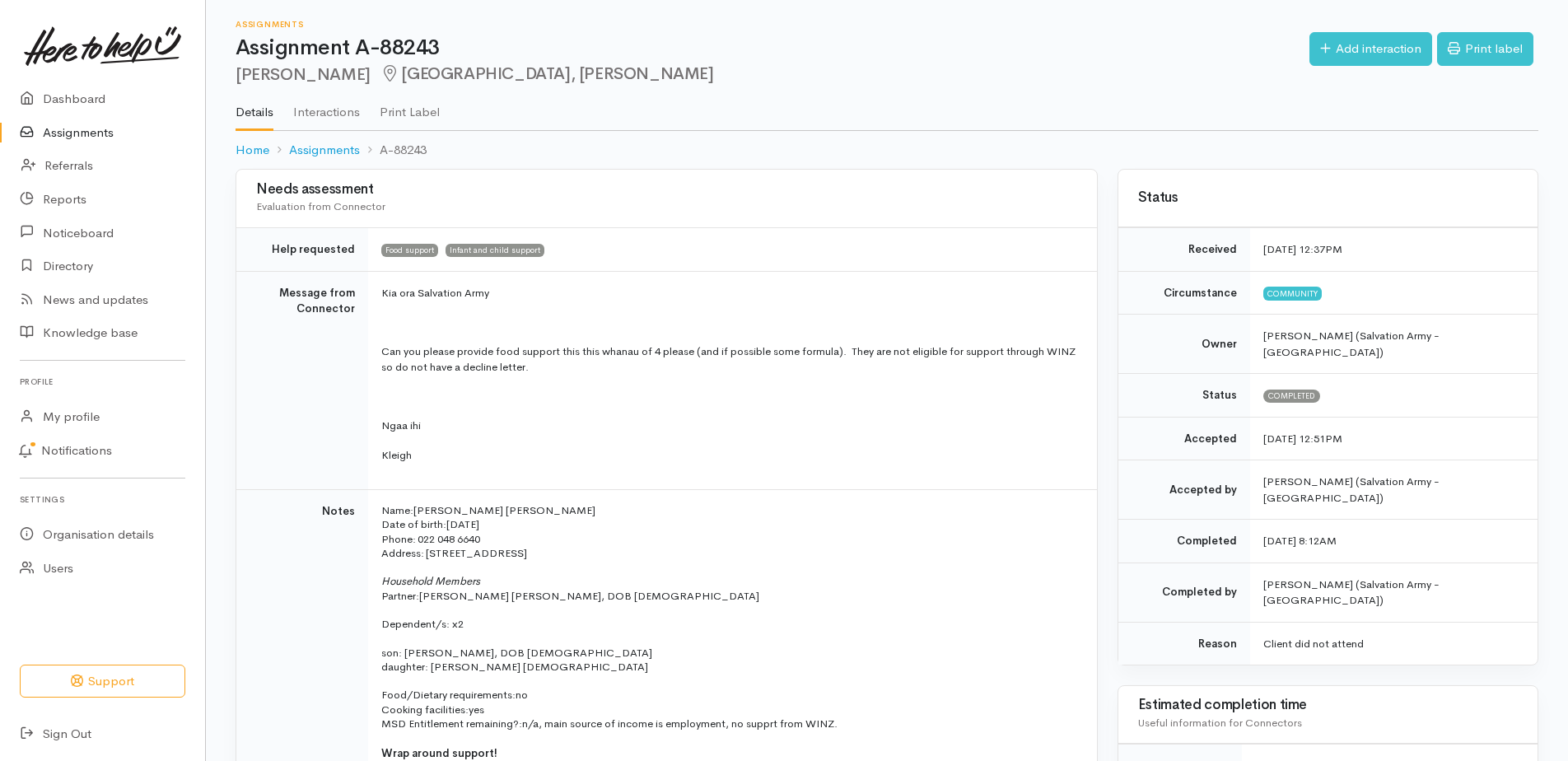
click at [97, 144] on link "Assignments" at bounding box center [102, 133] width 205 height 34
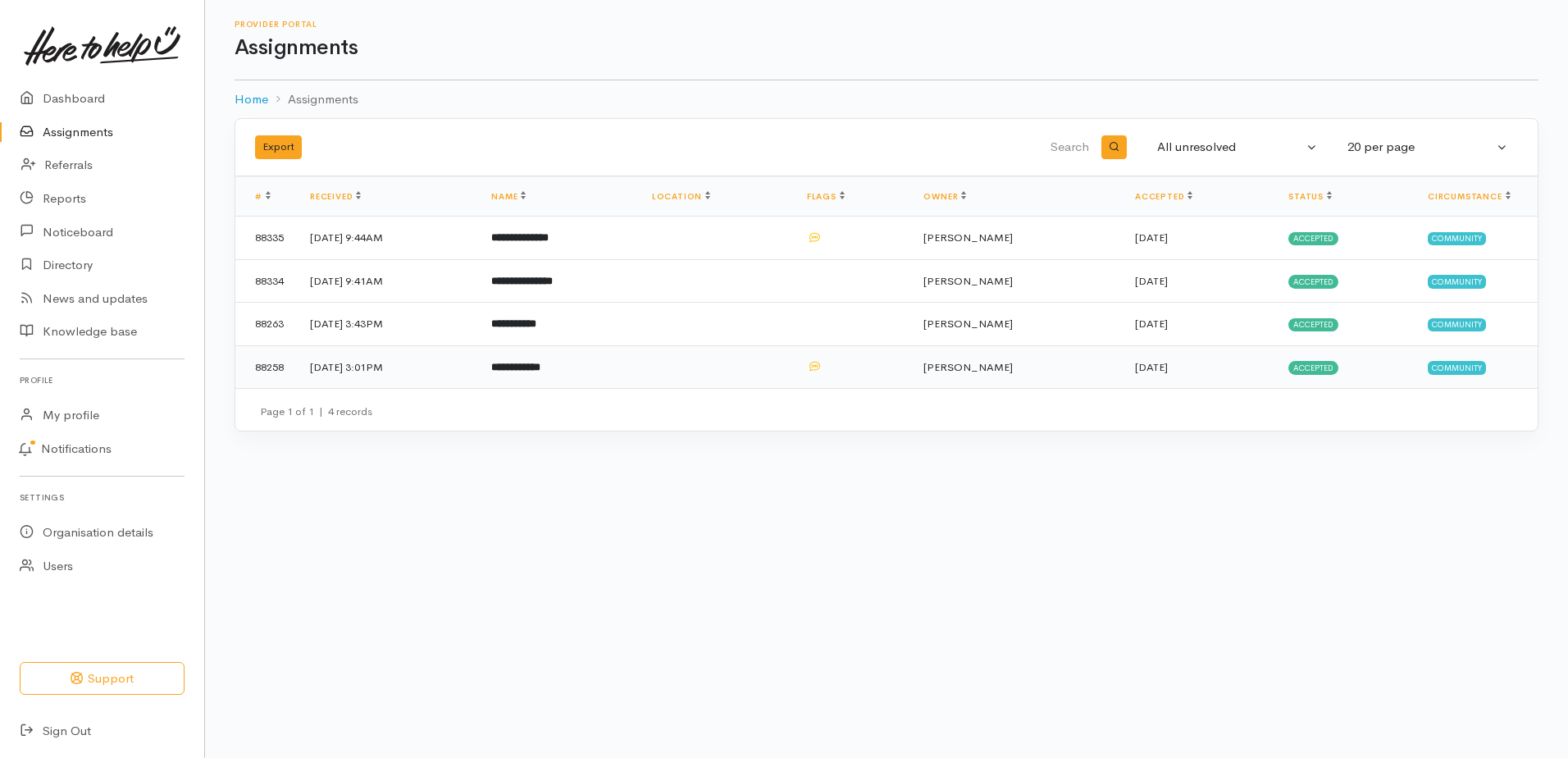
click at [541, 373] on b "**********" at bounding box center [516, 367] width 49 height 11
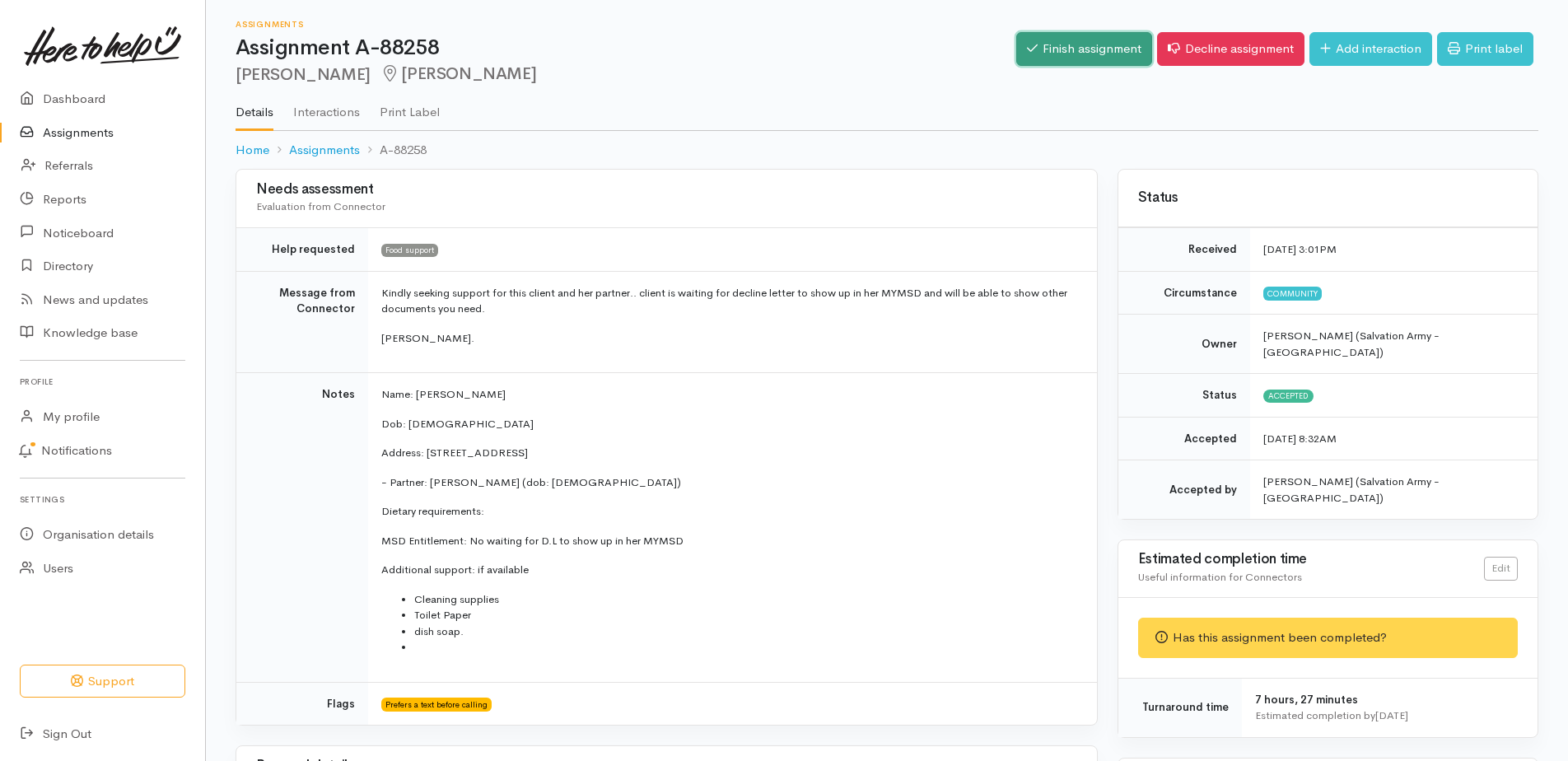
click at [1016, 65] on link "Finish assignment" at bounding box center [1084, 50] width 136 height 34
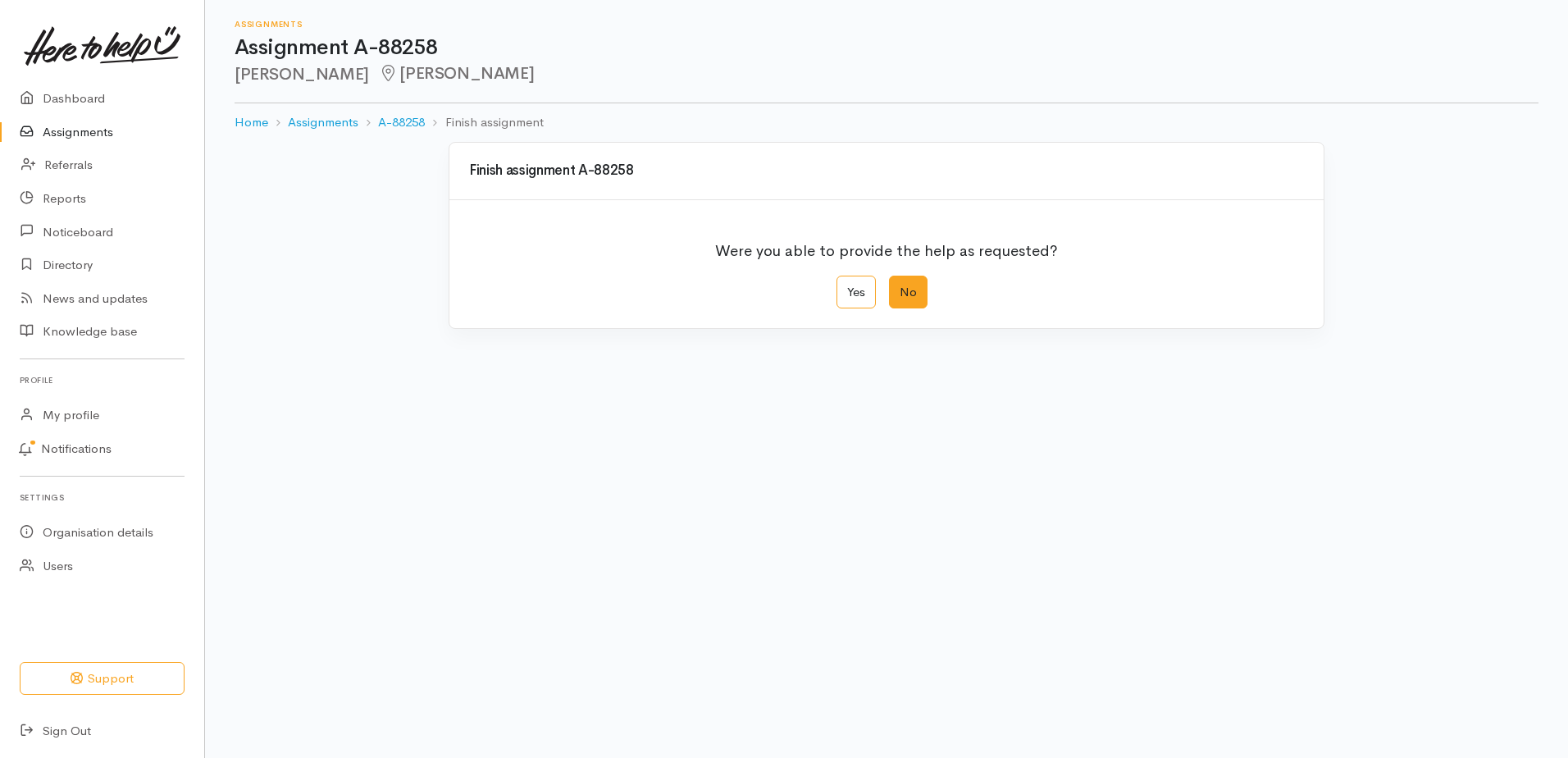
click at [903, 310] on label "No" at bounding box center [908, 293] width 38 height 34
click at [900, 287] on input "No" at bounding box center [895, 281] width 11 height 11
radio input "true"
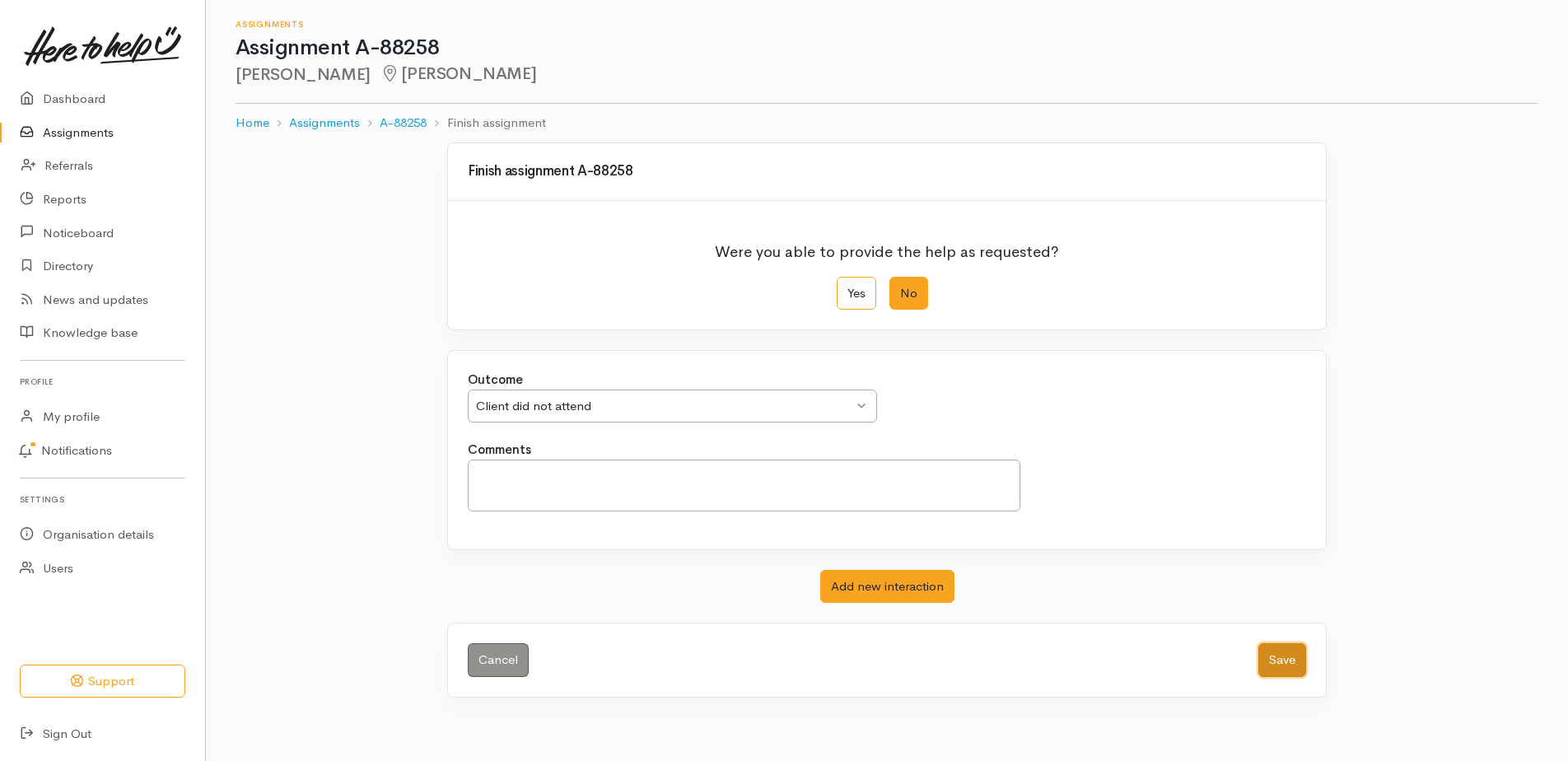
click at [1267, 677] on button "Save" at bounding box center [1283, 660] width 48 height 34
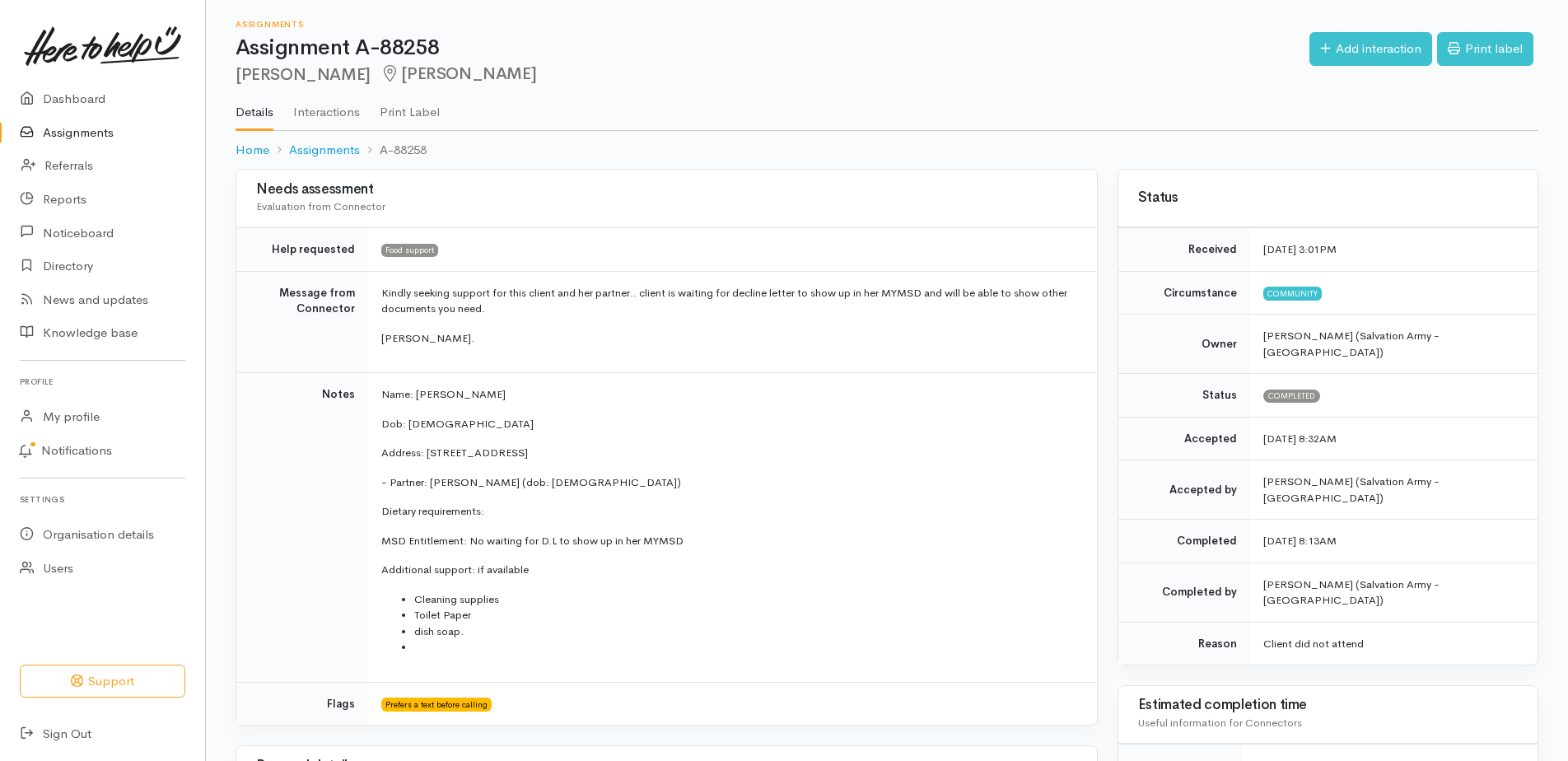
click at [72, 144] on link "Assignments" at bounding box center [102, 133] width 205 height 34
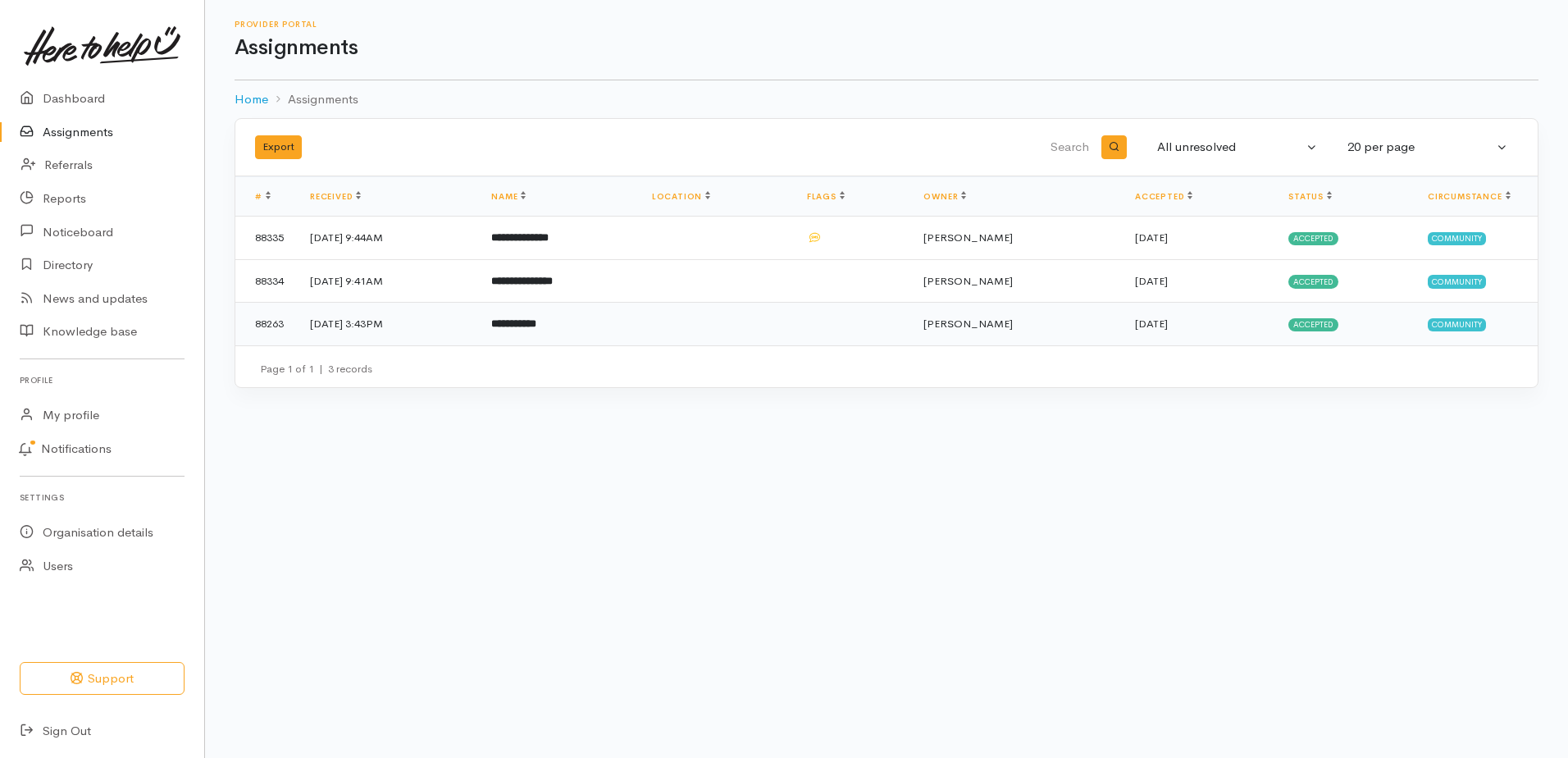
click at [1002, 331] on span "[PERSON_NAME]" at bounding box center [968, 323] width 89 height 14
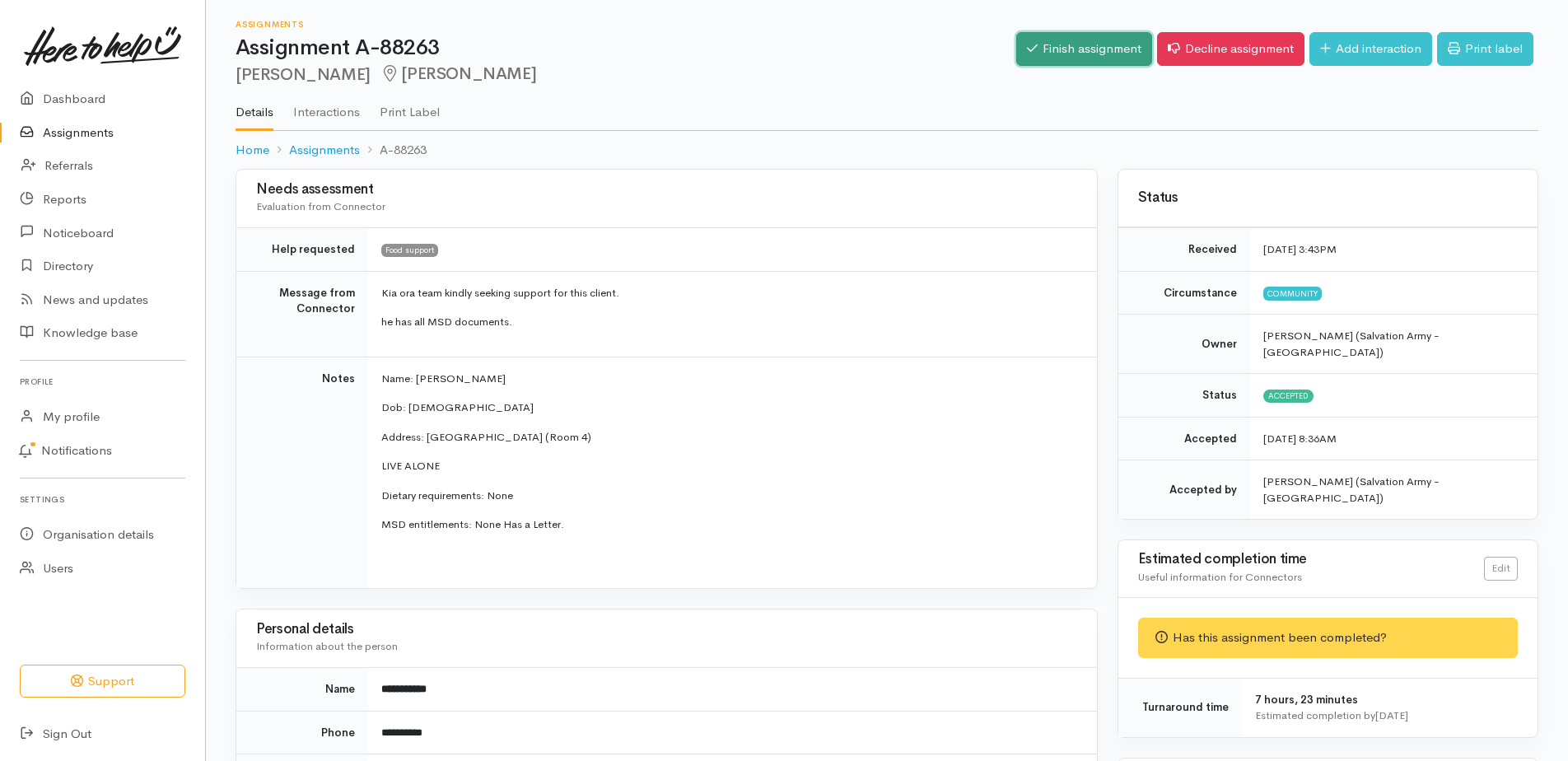
click at [1040, 56] on link "Finish assignment" at bounding box center [1084, 50] width 136 height 34
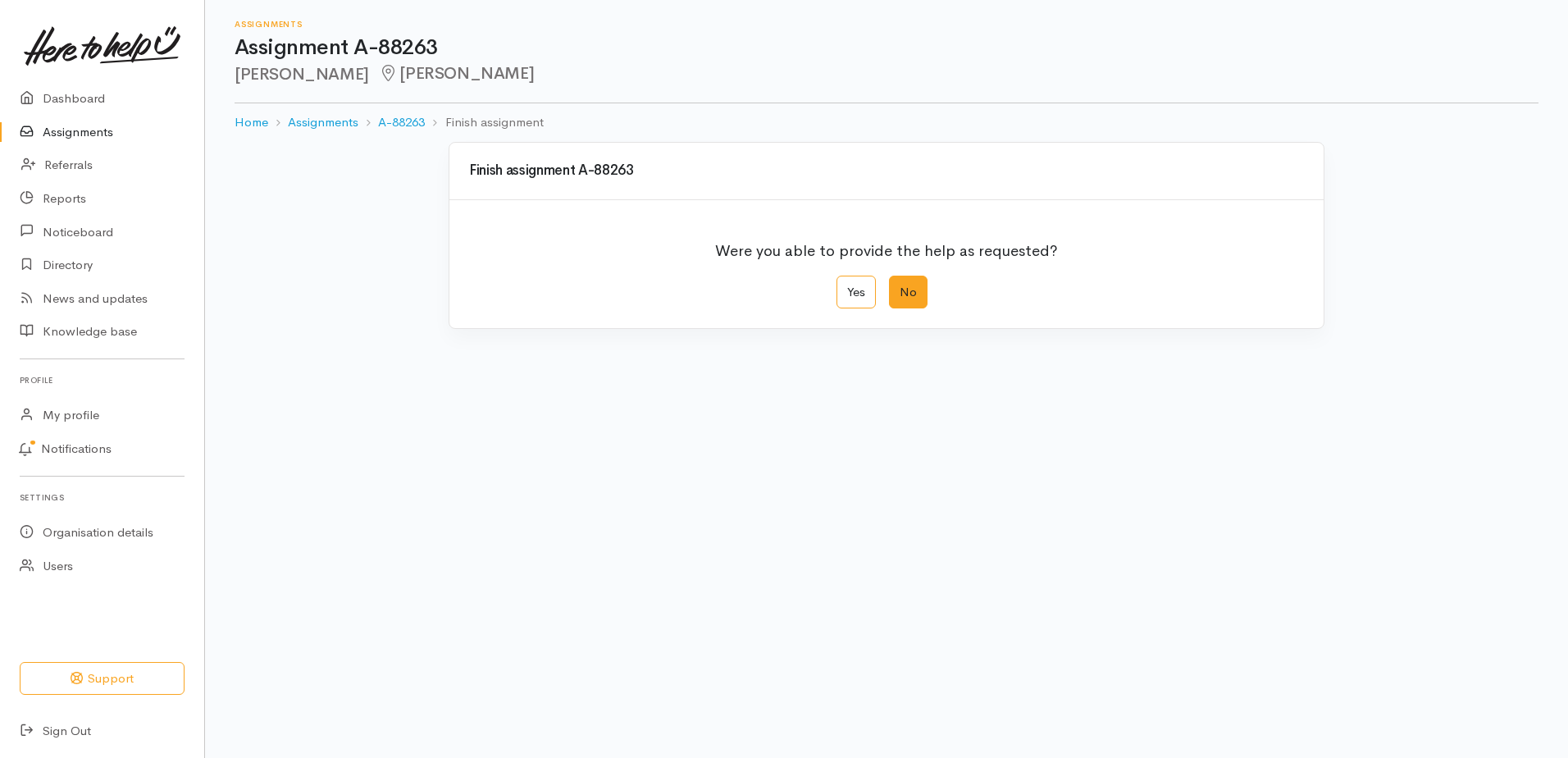
click at [909, 310] on label "No" at bounding box center [908, 293] width 38 height 34
click at [900, 287] on input "No" at bounding box center [895, 281] width 11 height 11
radio input "true"
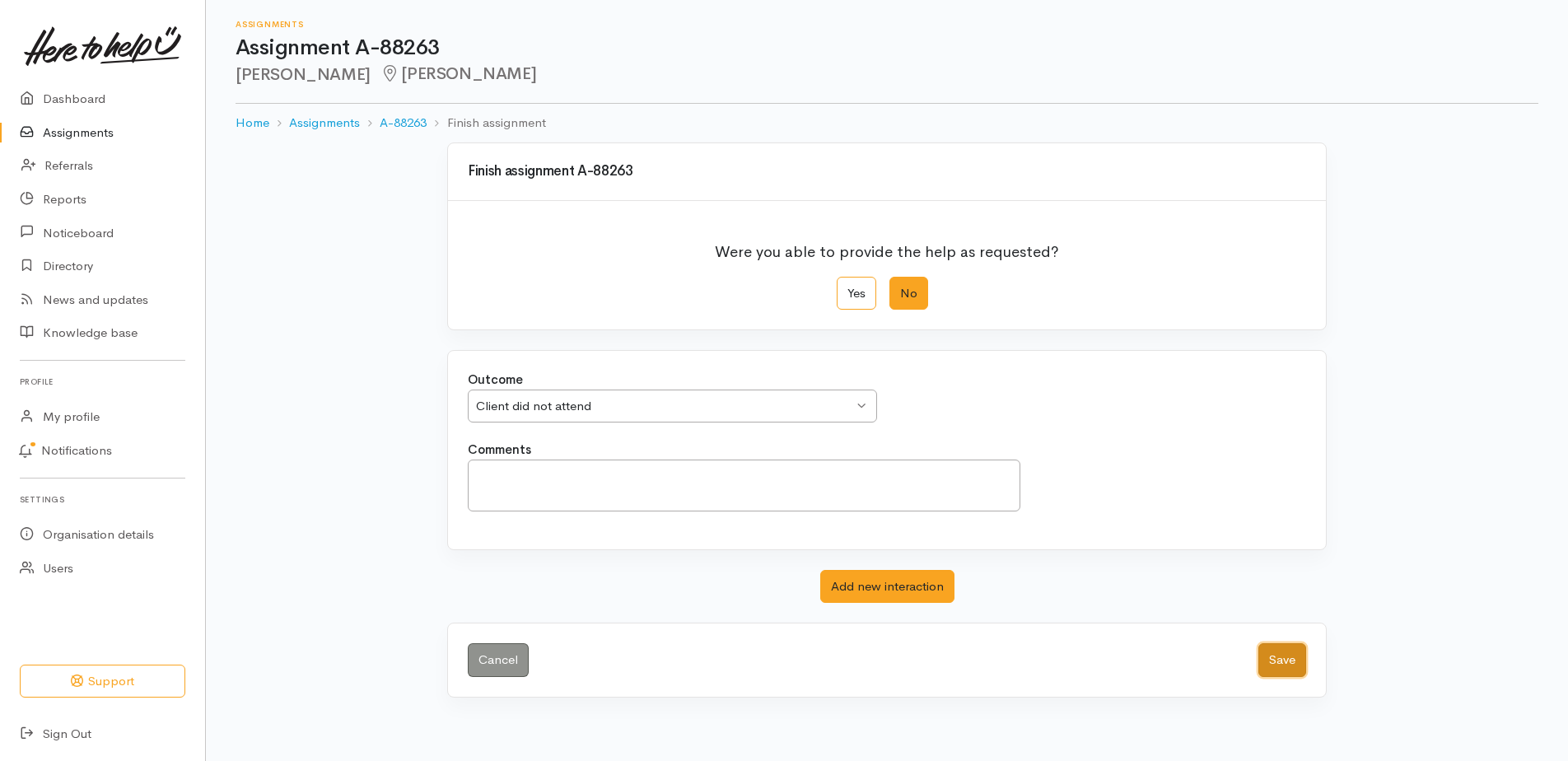
click at [1284, 677] on button "Save" at bounding box center [1283, 660] width 48 height 34
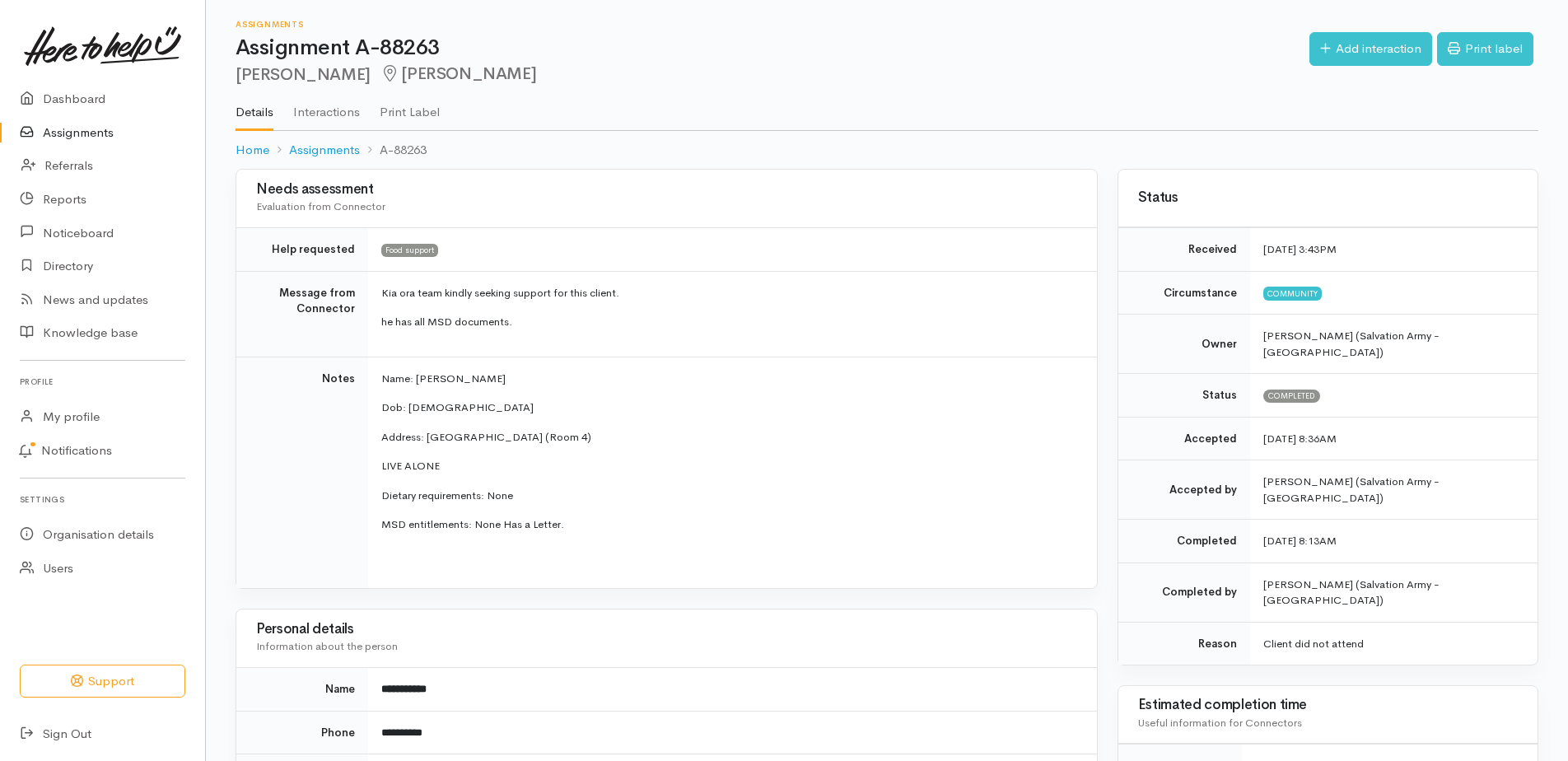
drag, startPoint x: 89, startPoint y: 147, endPoint x: 188, endPoint y: 155, distance: 99.3
click at [89, 148] on link "Assignments" at bounding box center [102, 133] width 205 height 34
